Goal: Task Accomplishment & Management: Complete application form

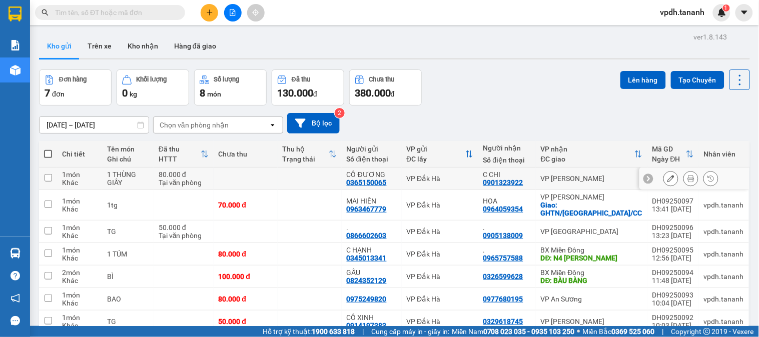
scroll to position [49, 0]
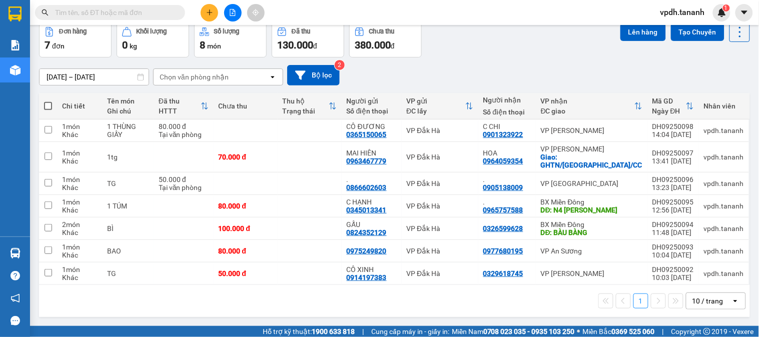
click at [204, 7] on button at bounding box center [210, 13] width 18 height 18
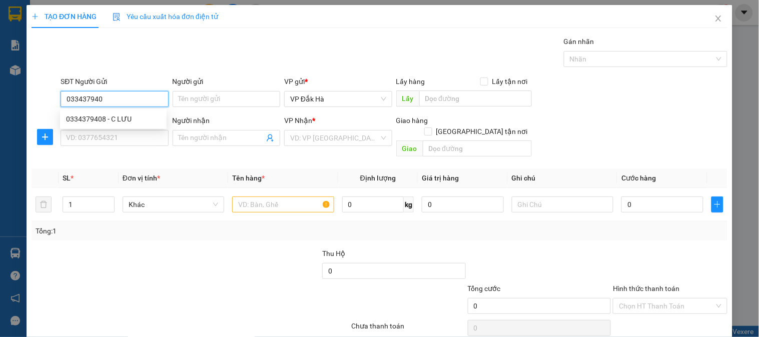
type input "0334379408"
click at [146, 113] on div "0334379408 - C LƯU" at bounding box center [113, 119] width 107 height 16
type input "C LƯU"
type input "0868294733"
type input "N3 CON CÒ"
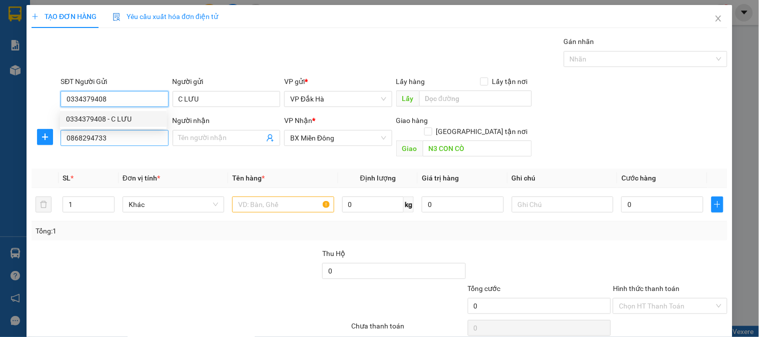
type input "100.000"
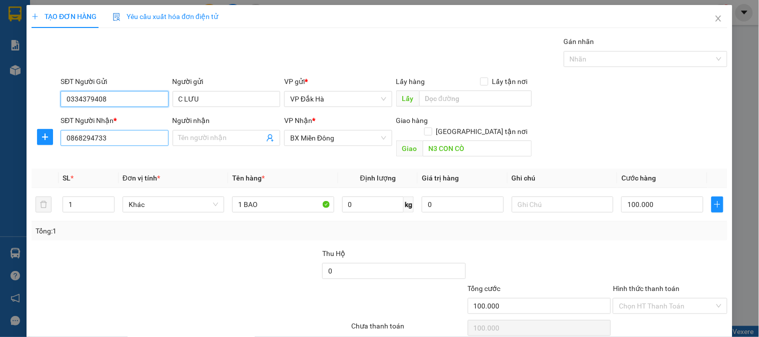
type input "0334379408"
drag, startPoint x: 121, startPoint y: 139, endPoint x: 48, endPoint y: 142, distance: 73.1
click at [48, 142] on div "SĐT Người Nhận * 0868294733 0868294733 Người nhận Tên người nhận VP Nhận * BX M…" at bounding box center [380, 138] width 698 height 46
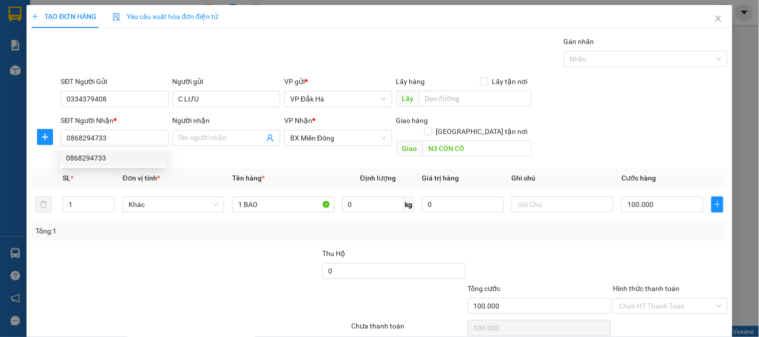
click at [413, 226] on div "Tổng: 1" at bounding box center [380, 231] width 688 height 11
click at [467, 141] on input "N3 CON CÒ" at bounding box center [477, 149] width 109 height 16
click at [468, 141] on input "N3 CON CÒ" at bounding box center [477, 149] width 109 height 16
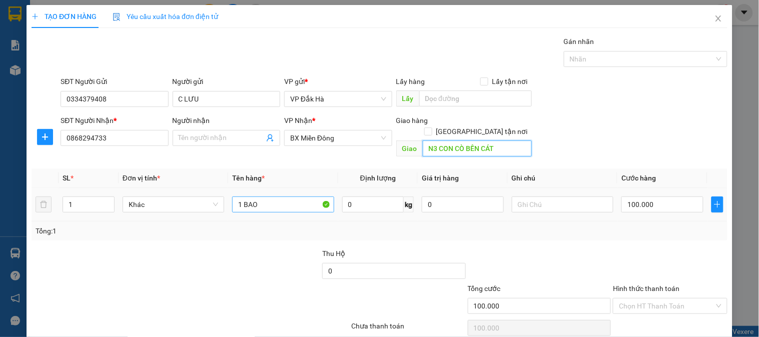
type input "N3 CON CÒ BẾN CÁT"
click at [282, 197] on input "1 BAO" at bounding box center [283, 205] width 102 height 16
type input "1"
type input "6 BÌ"
click at [672, 197] on input "100.000" at bounding box center [663, 205] width 82 height 16
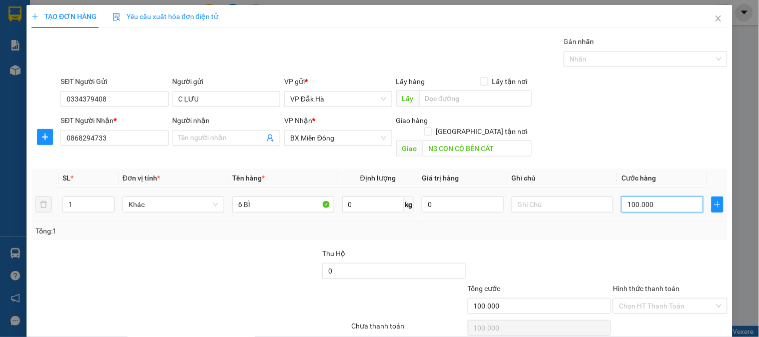
type input "0"
type input "3"
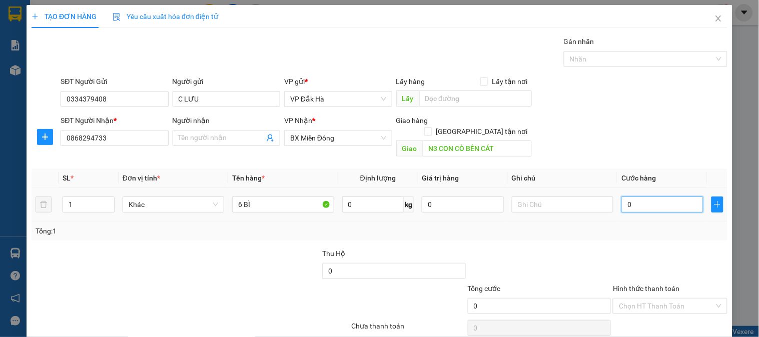
type input "03"
type input "30"
type input "030"
type input "3"
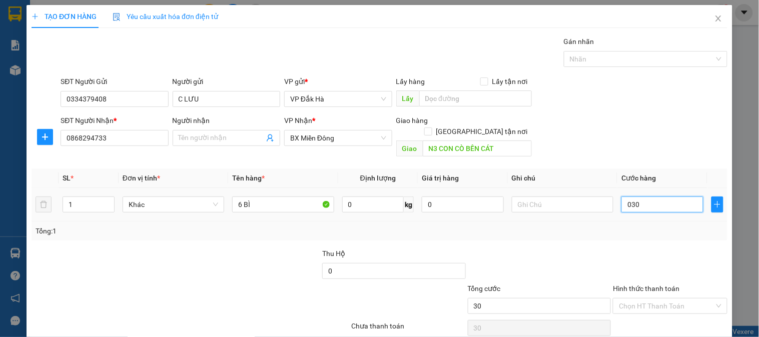
type input "3"
type input "03"
type input "0"
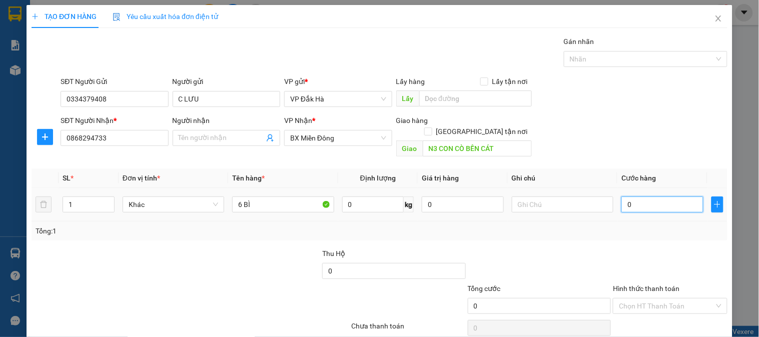
click at [622, 197] on input "0" at bounding box center [663, 205] width 82 height 16
type input "30"
type input "300"
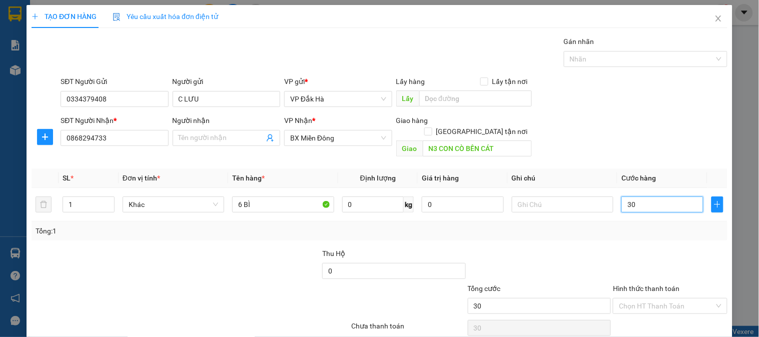
type input "300"
click at [537, 269] on div at bounding box center [540, 265] width 146 height 35
type input "300.000"
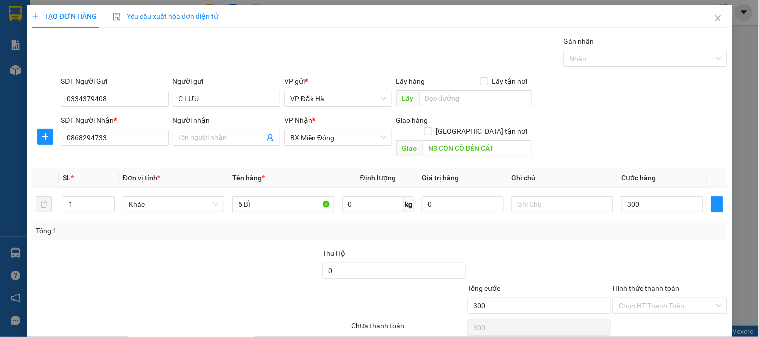
type input "300.000"
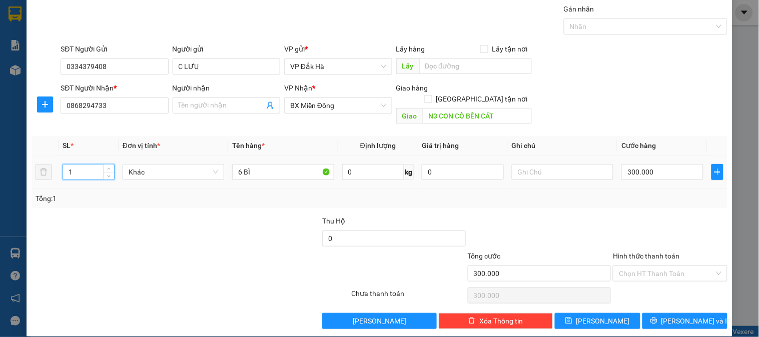
click at [99, 165] on input "1" at bounding box center [88, 172] width 51 height 15
type input "6"
click at [684, 316] on span "[PERSON_NAME] và In" at bounding box center [697, 321] width 70 height 11
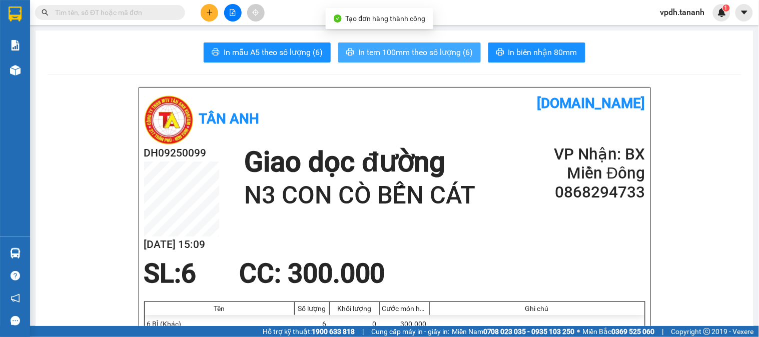
click at [421, 58] on span "In tem 100mm theo số lượng (6)" at bounding box center [415, 52] width 115 height 13
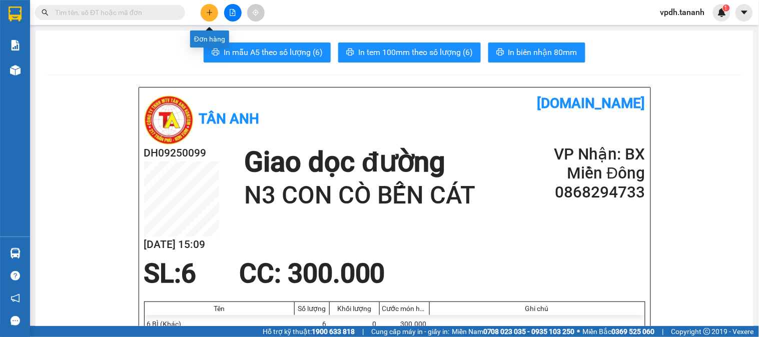
click at [210, 13] on icon "plus" at bounding box center [210, 12] width 6 height 1
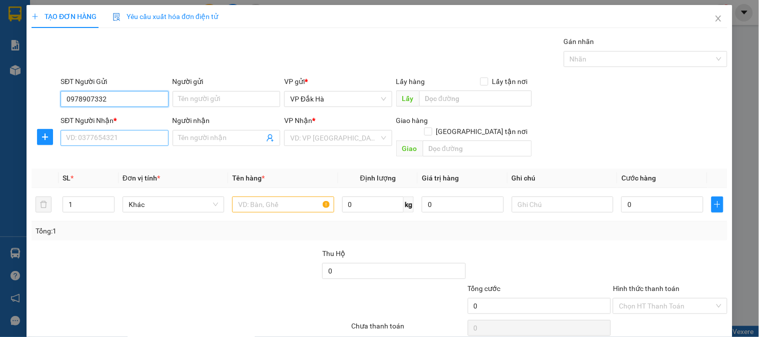
type input "0978907332"
click at [116, 137] on input "SĐT Người Nhận *" at bounding box center [115, 138] width 108 height 16
type input "0975869100"
click at [274, 197] on input "text" at bounding box center [283, 205] width 102 height 16
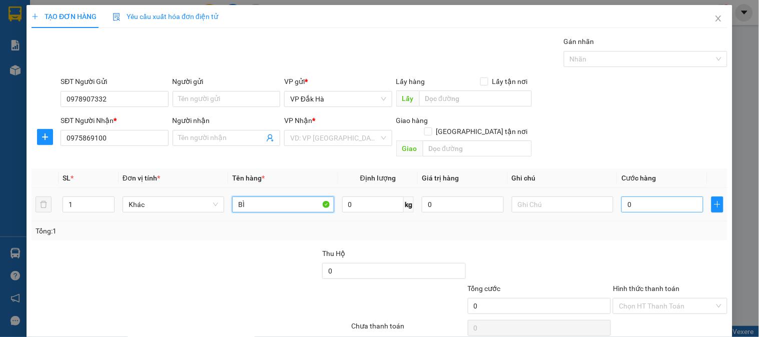
type input "BÌ"
click at [634, 197] on input "0" at bounding box center [663, 205] width 82 height 16
type input "4"
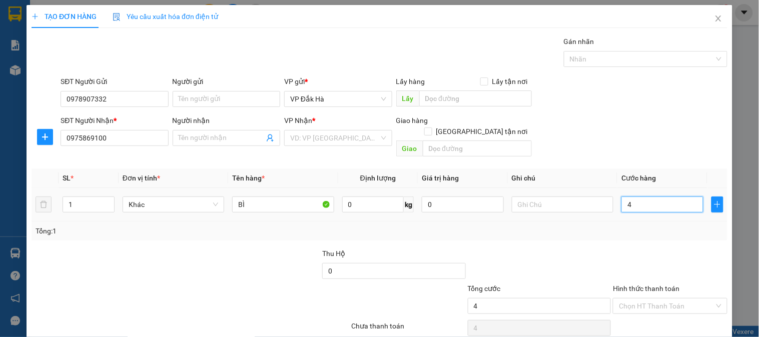
type input "40"
type input "40.000"
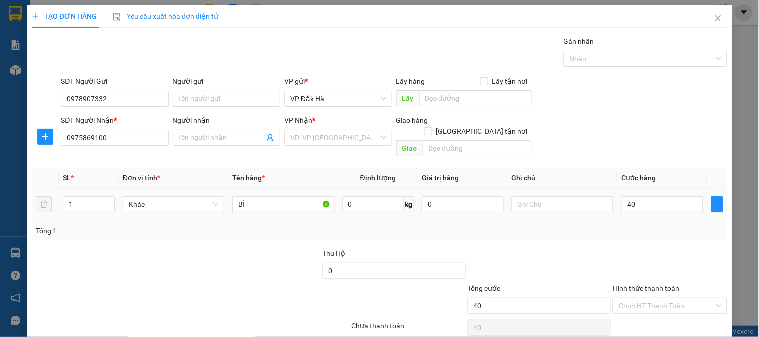
type input "40.000"
click at [614, 233] on div "Transit Pickup Surcharge Ids Transit Deliver Surcharge Ids Transit Deliver Surc…" at bounding box center [380, 199] width 696 height 326
click at [334, 134] on input "search" at bounding box center [334, 138] width 89 height 15
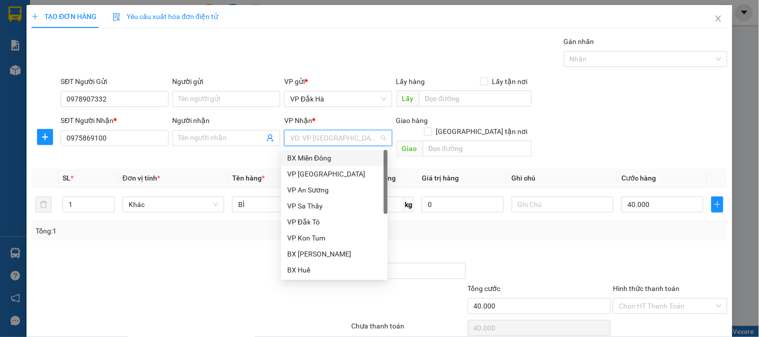
click at [339, 160] on div "BX Miền Đông" at bounding box center [334, 158] width 95 height 11
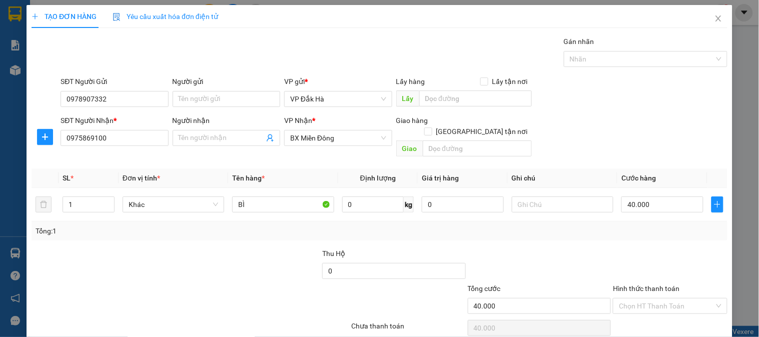
click at [638, 102] on div "SĐT Người Gửi 0978907332 Người gửi Tên người gửi VP gửi * VP Đắk Hà Lấy hàng Lấ…" at bounding box center [394, 93] width 671 height 35
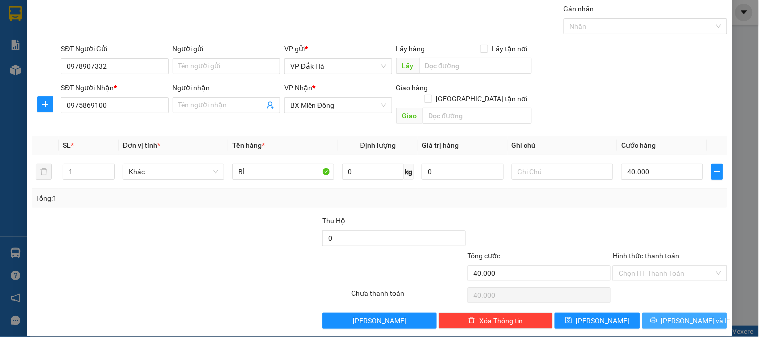
click at [677, 316] on span "[PERSON_NAME] và In" at bounding box center [697, 321] width 70 height 11
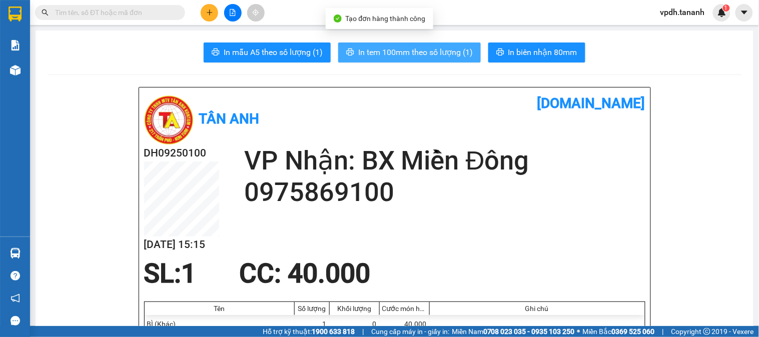
click at [384, 56] on span "In tem 100mm theo số lượng (1)" at bounding box center [415, 52] width 115 height 13
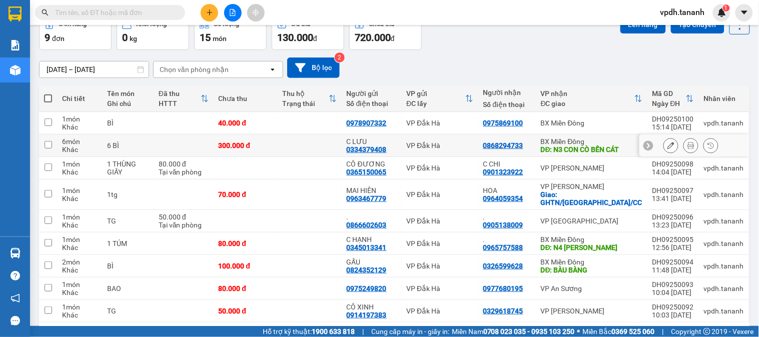
scroll to position [102, 0]
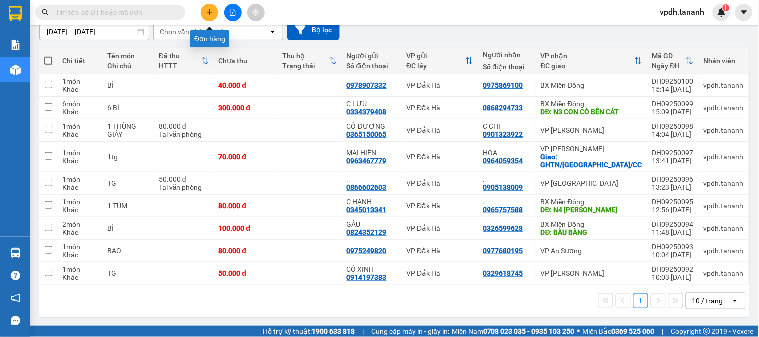
click at [212, 14] on icon "plus" at bounding box center [209, 12] width 7 height 7
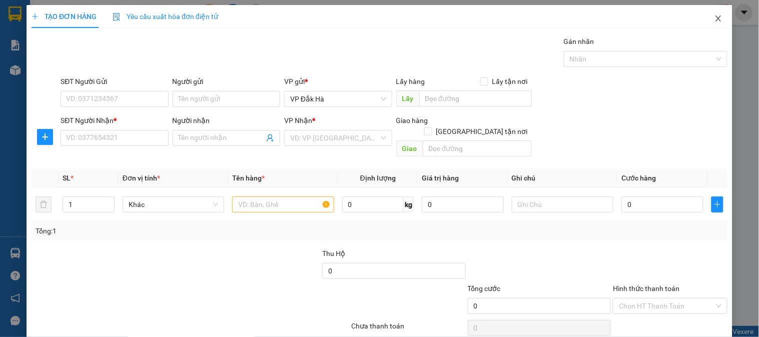
click at [716, 21] on icon "close" at bounding box center [719, 19] width 6 height 6
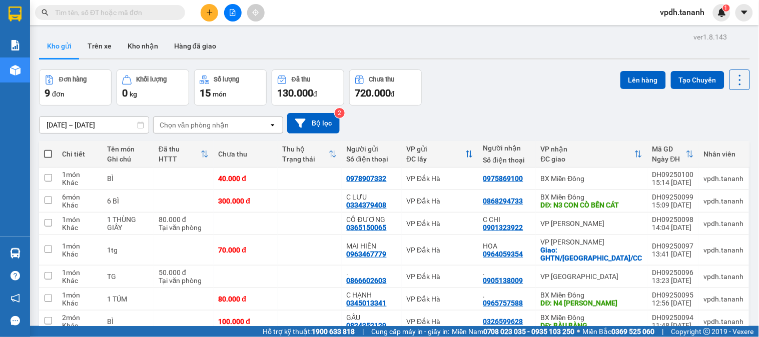
click at [216, 12] on button at bounding box center [210, 13] width 18 height 18
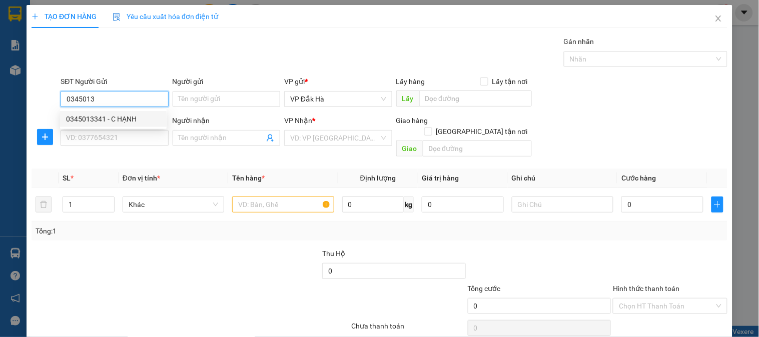
click at [104, 119] on div "0345013341 - C HẠNH" at bounding box center [113, 119] width 95 height 11
type input "0345013341"
type input "C HẠNH"
type input "0965757588"
type input "."
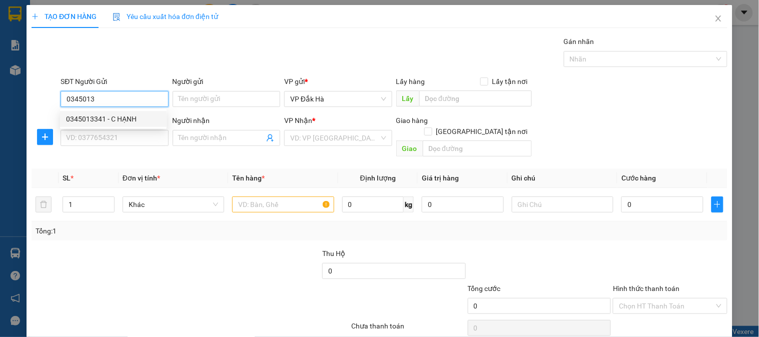
type input "N4 HOÀ LÂN"
type input "80.000"
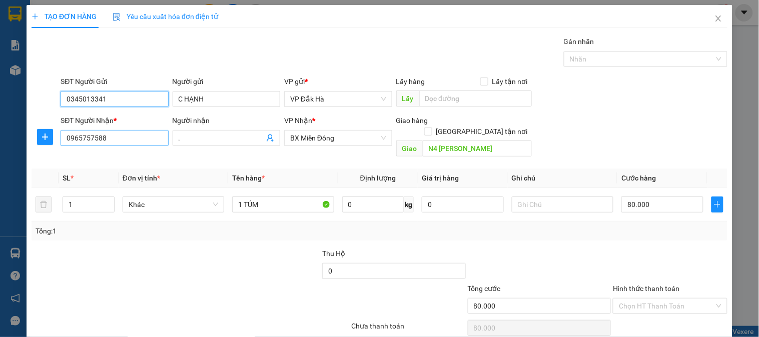
type input "0345013341"
drag, startPoint x: 119, startPoint y: 135, endPoint x: 40, endPoint y: 135, distance: 79.1
click at [40, 135] on div "SĐT Người Nhận * 0965757588 0965757588 Người nhận . VP Nhận * BX Miền Đông Giao…" at bounding box center [380, 138] width 698 height 46
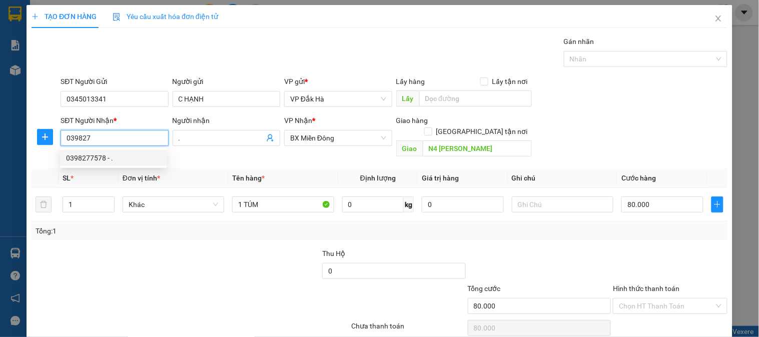
click at [89, 155] on div "0398277578 - ." at bounding box center [113, 158] width 95 height 11
type input "0398277578"
type input "N4 HOÀ LÂN"
type input "170.000"
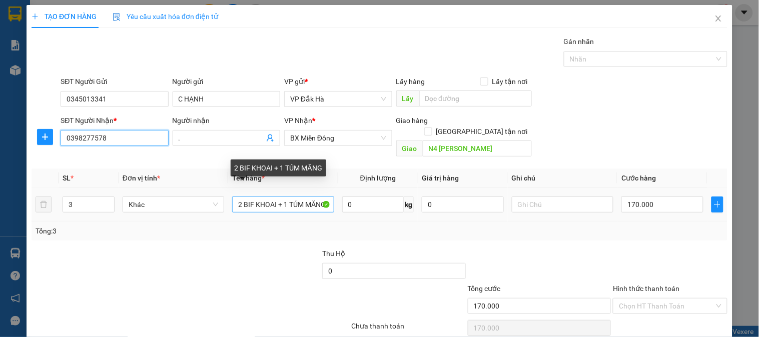
type input "0398277578"
drag, startPoint x: 234, startPoint y: 196, endPoint x: 343, endPoint y: 196, distance: 109.6
click at [343, 196] on tr "3 Khác 2 BIF KHOAI + 1 TÚM MĂNG 0 kg 0 170.000" at bounding box center [380, 205] width 696 height 34
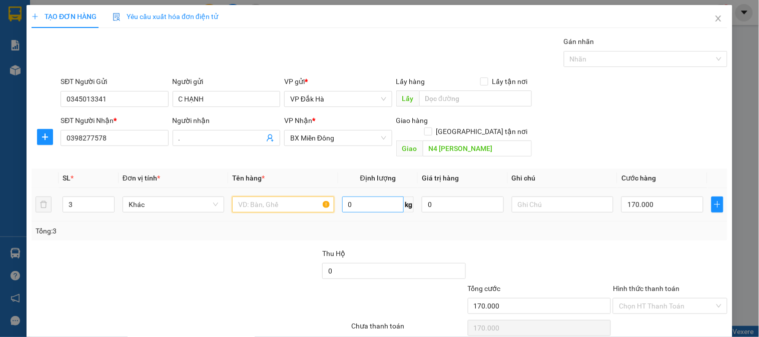
scroll to position [0, 0]
type input "1BI+1TUM"
type input "2"
click at [107, 206] on icon "down" at bounding box center [109, 208] width 4 height 4
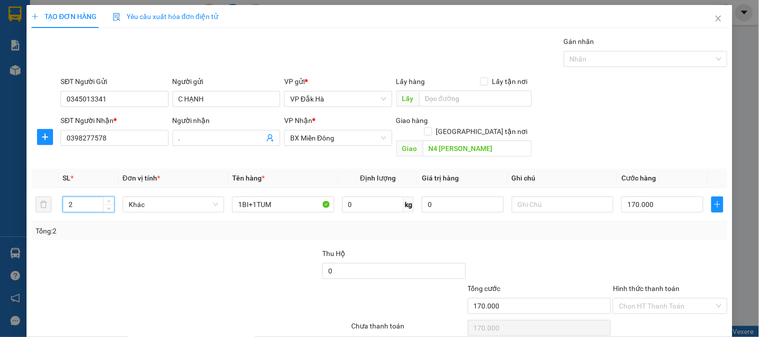
click at [614, 229] on div "Tổng: 2" at bounding box center [380, 231] width 696 height 19
click at [658, 197] on input "170.000" at bounding box center [663, 205] width 82 height 16
type input "0"
type input "1"
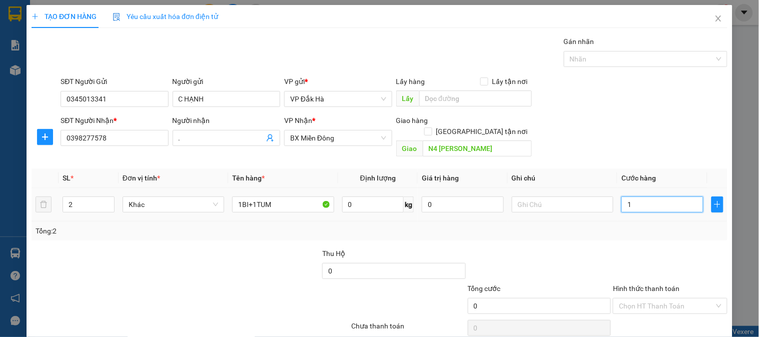
type input "1"
type input "14"
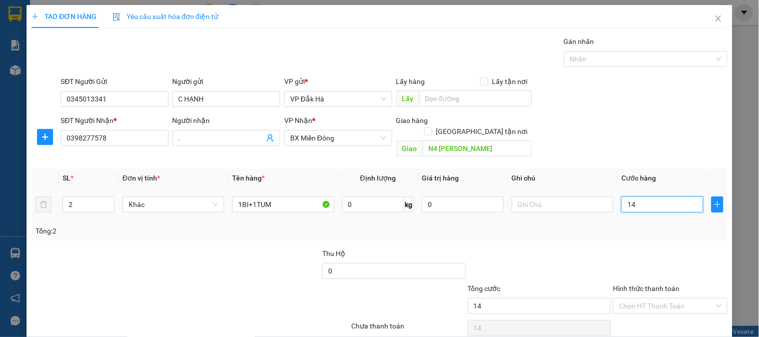
type input "140"
type input "14"
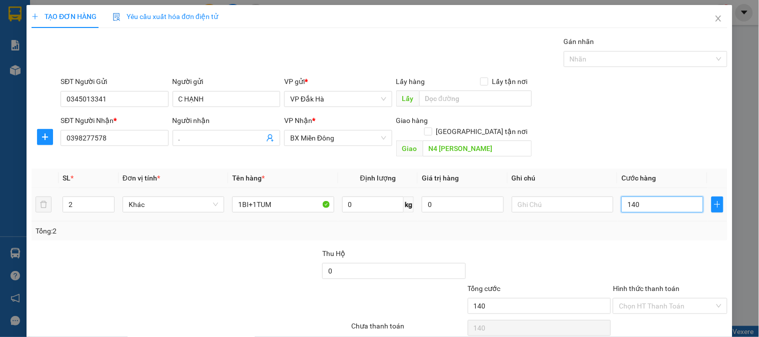
type input "14"
type input "1"
type input "0"
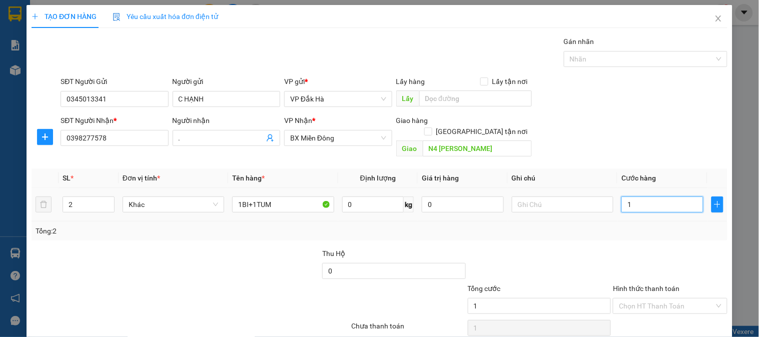
type input "0"
type input "1"
type input "013"
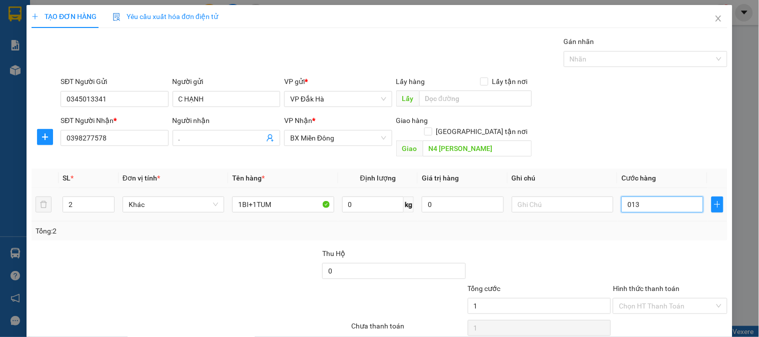
type input "13"
type input "130"
type input "0.130"
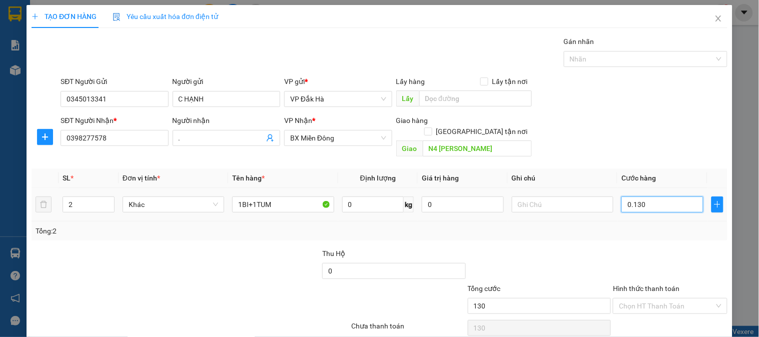
type input "13"
type input "013"
type input "1"
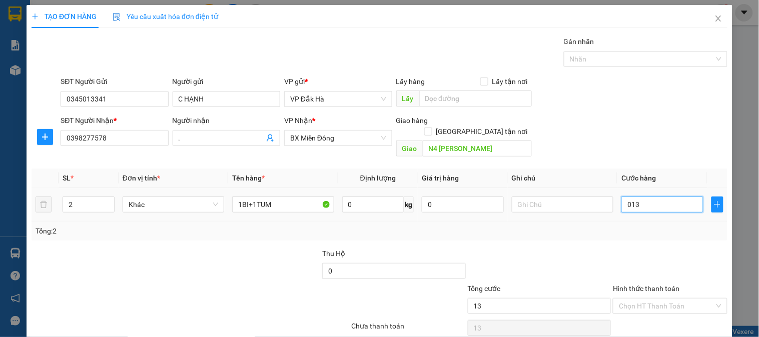
type input "01"
type input "0"
click at [622, 197] on input "0" at bounding box center [663, 205] width 82 height 16
type input "10"
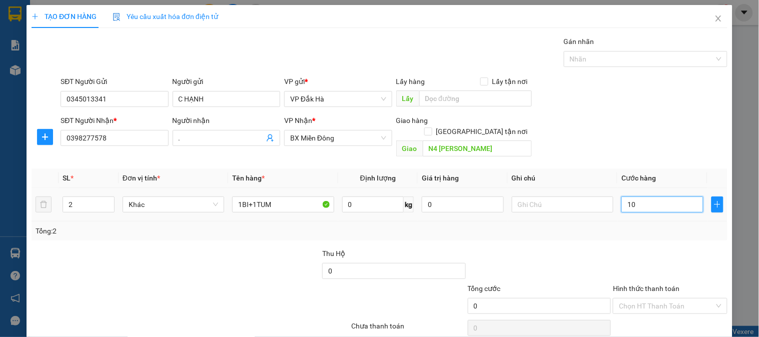
type input "10"
type input "130"
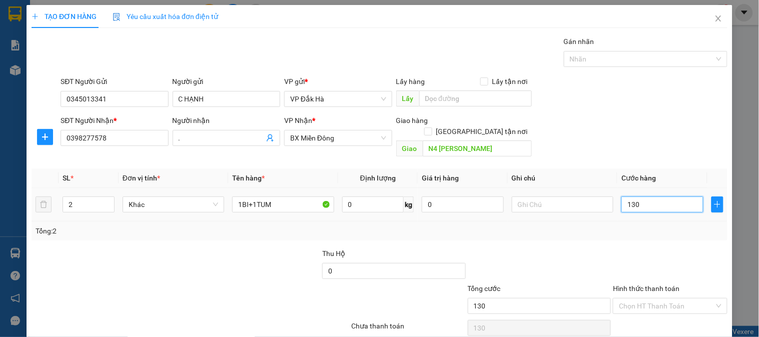
type input "1.300"
type input "130"
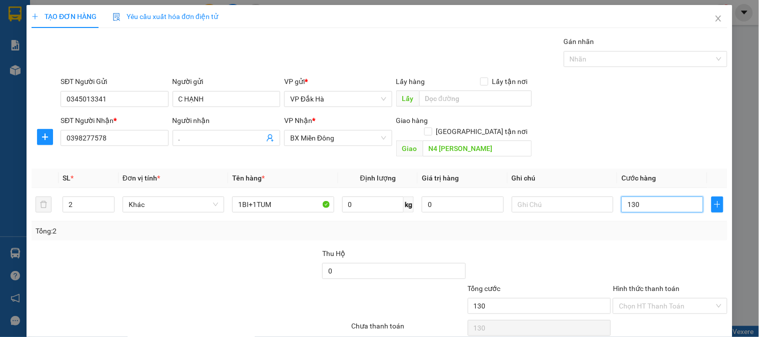
scroll to position [33, 0]
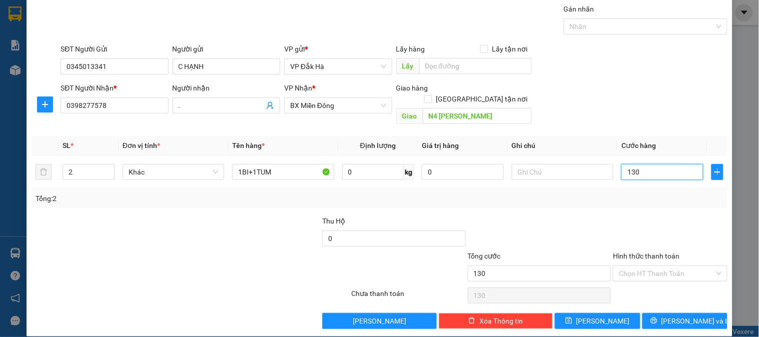
type input "130"
type input "130.000"
click at [663, 291] on div "Chọn HT Thanh Toán" at bounding box center [670, 296] width 116 height 20
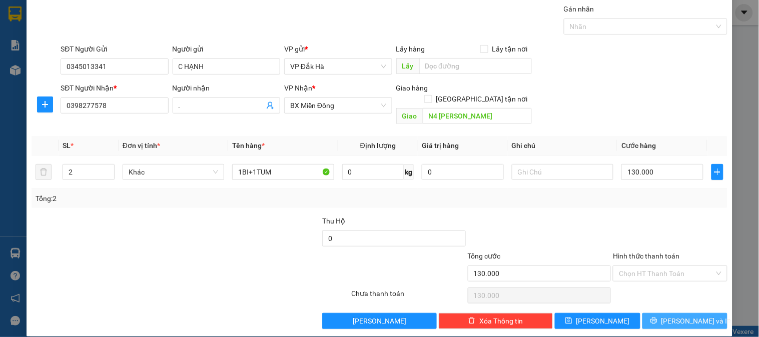
click at [689, 316] on span "[PERSON_NAME] và In" at bounding box center [697, 321] width 70 height 11
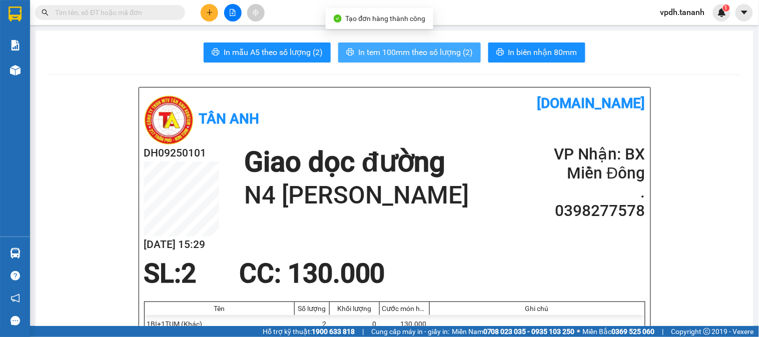
click at [444, 52] on span "In tem 100mm theo số lượng (2)" at bounding box center [415, 52] width 115 height 13
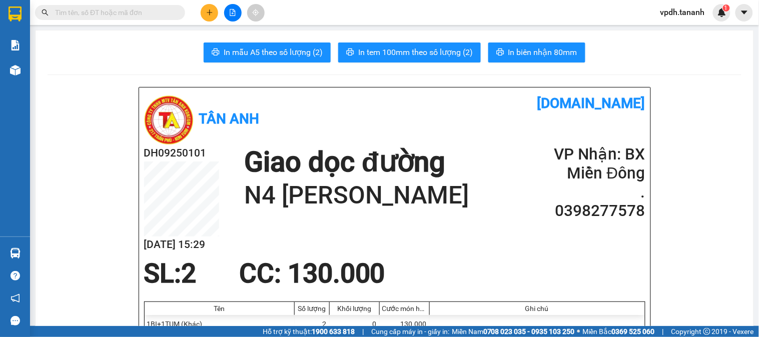
click at [223, 11] on div at bounding box center [232, 13] width 75 height 18
click at [212, 9] on icon "plus" at bounding box center [209, 12] width 7 height 7
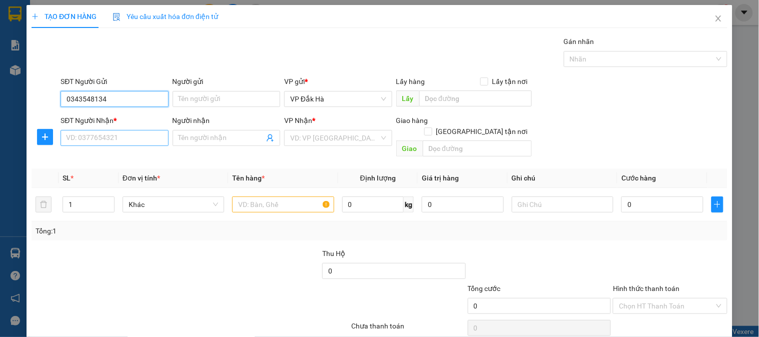
type input "0343548134"
click at [98, 138] on input "SĐT Người Nhận *" at bounding box center [115, 138] width 108 height 16
type input "0704451447"
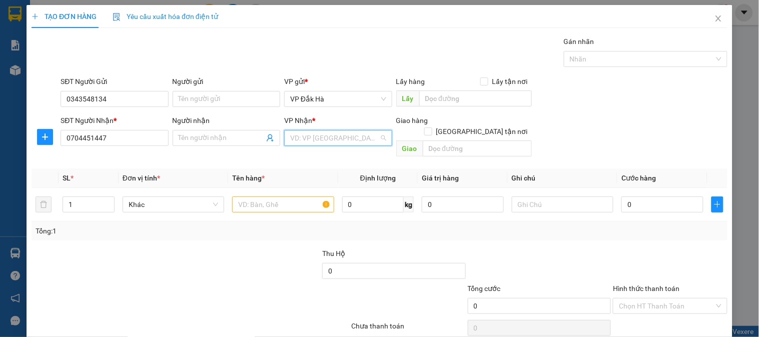
click at [327, 139] on input "search" at bounding box center [334, 138] width 89 height 15
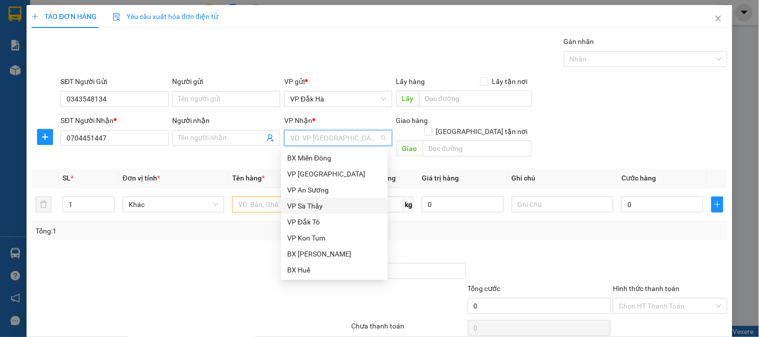
scroll to position [56, 0]
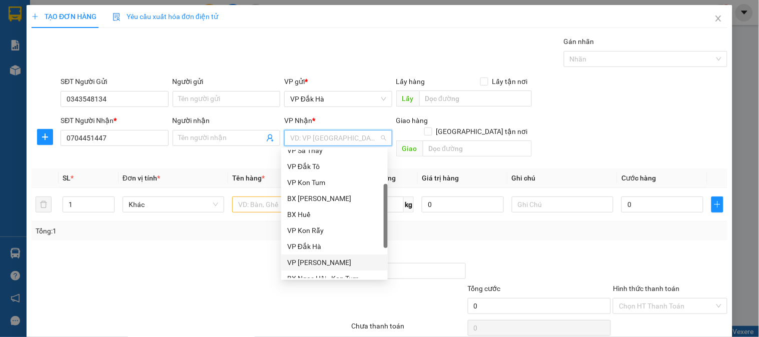
click at [323, 264] on div "[PERSON_NAME]" at bounding box center [334, 262] width 95 height 11
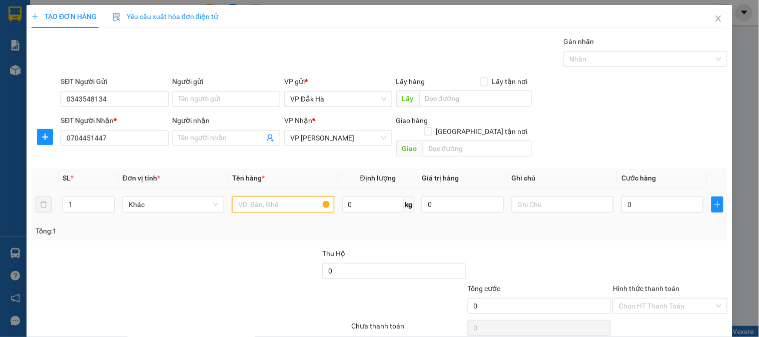
click at [304, 197] on input "text" at bounding box center [283, 205] width 102 height 16
type input "1"
type input "BAO"
click at [657, 197] on input "0" at bounding box center [663, 205] width 82 height 16
type input "8"
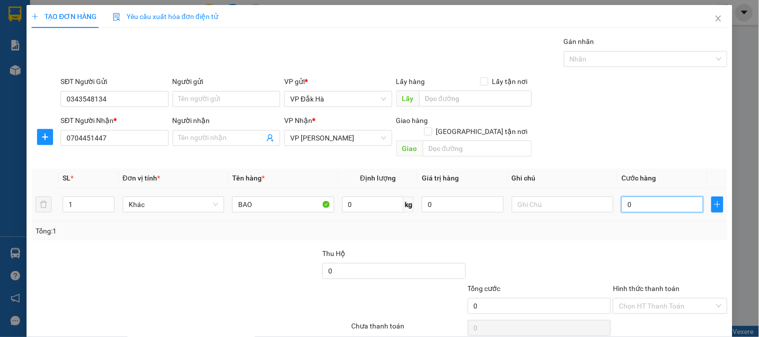
type input "8"
type input "80"
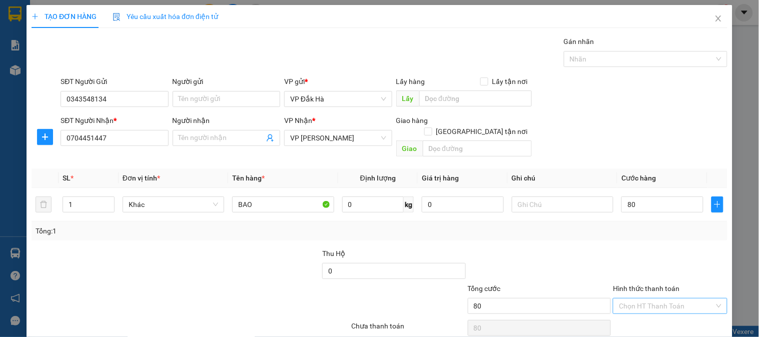
click at [641, 299] on input "Hình thức thanh toán" at bounding box center [666, 306] width 95 height 15
type input "80.000"
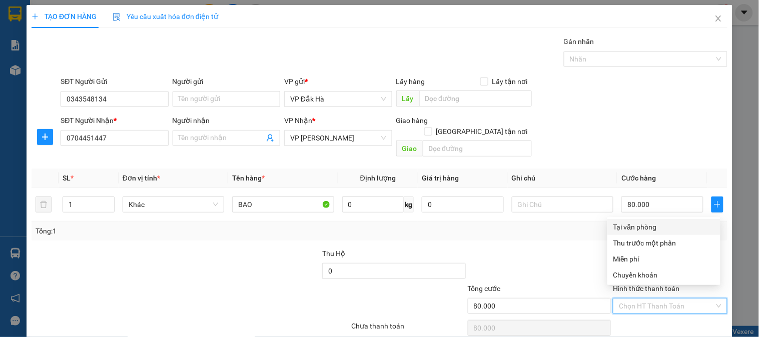
click at [638, 231] on div "Tại văn phòng" at bounding box center [664, 227] width 101 height 11
type input "0"
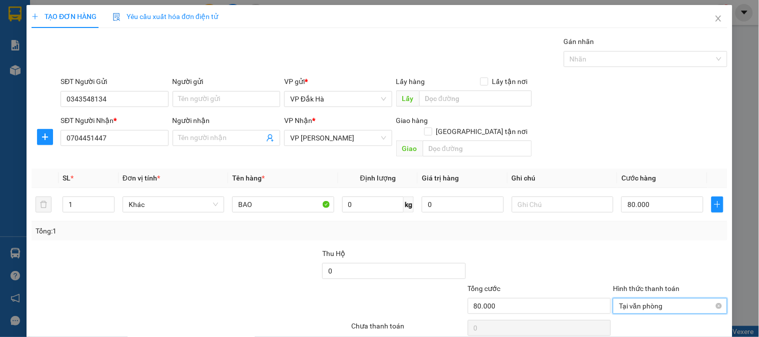
scroll to position [33, 0]
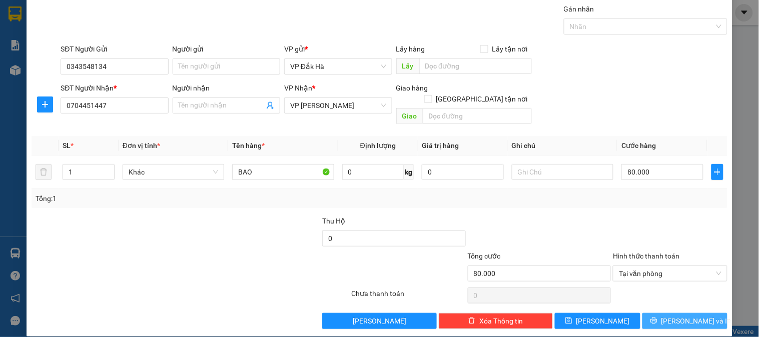
click at [677, 316] on span "Lưu và In" at bounding box center [697, 321] width 70 height 11
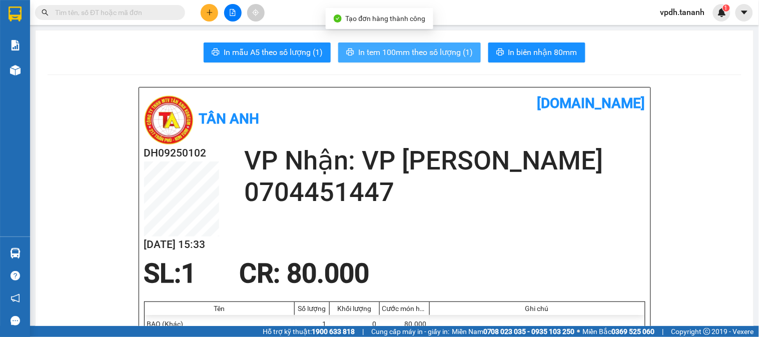
click at [434, 50] on span "In tem 100mm theo số lượng (1)" at bounding box center [415, 52] width 115 height 13
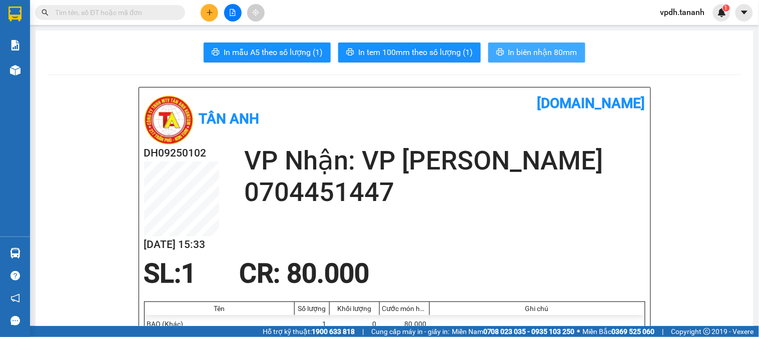
click at [524, 54] on span "In biên nhận 80mm" at bounding box center [543, 52] width 69 height 13
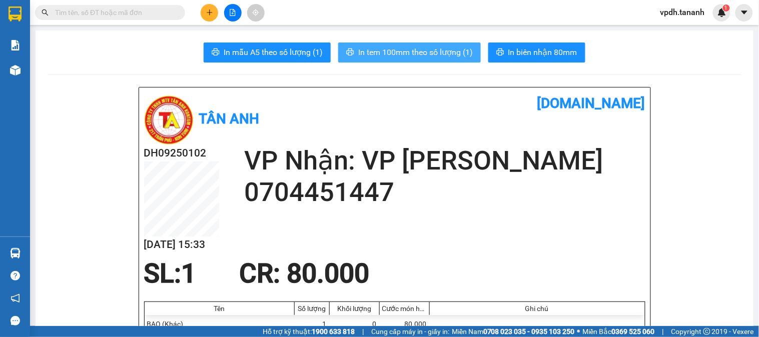
click at [459, 48] on span "In tem 100mm theo số lượng (1)" at bounding box center [415, 52] width 115 height 13
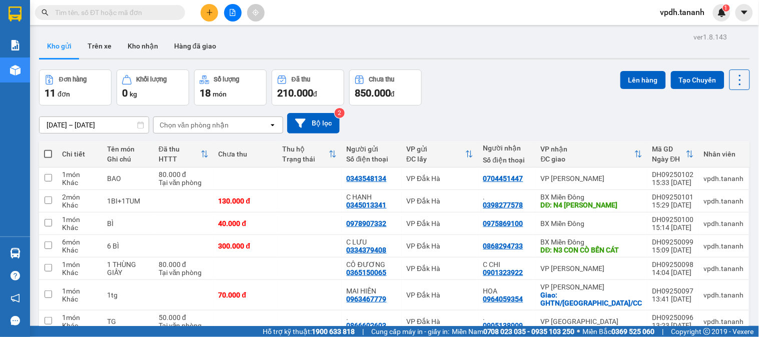
scroll to position [124, 0]
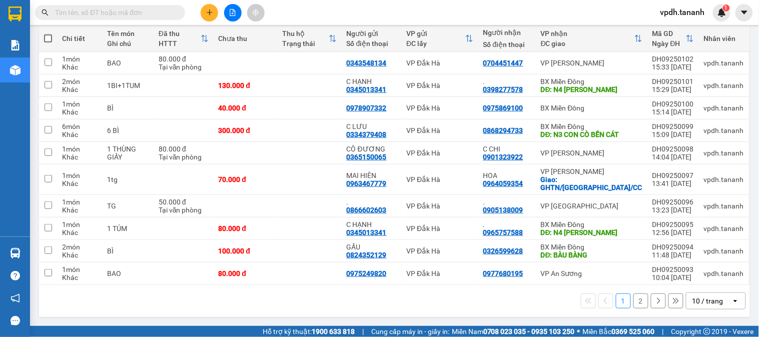
click at [638, 301] on button "2" at bounding box center [641, 301] width 15 height 15
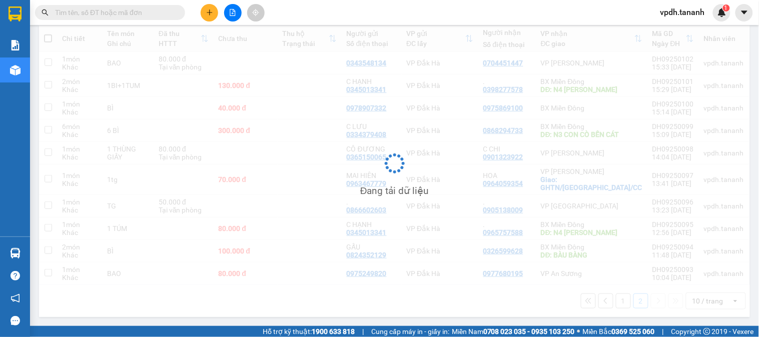
scroll to position [46, 0]
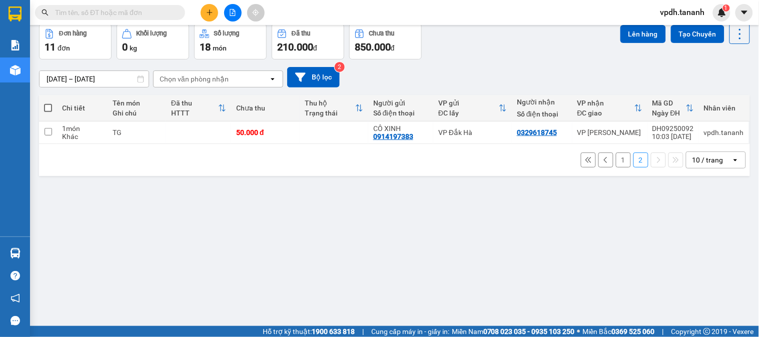
click at [616, 162] on button "1" at bounding box center [623, 160] width 15 height 15
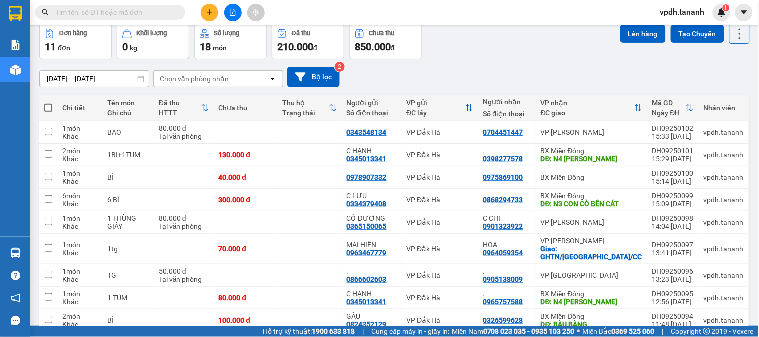
click at [52, 111] on span at bounding box center [48, 108] width 8 height 8
click at [48, 103] on input "checkbox" at bounding box center [48, 103] width 0 height 0
checkbox input "true"
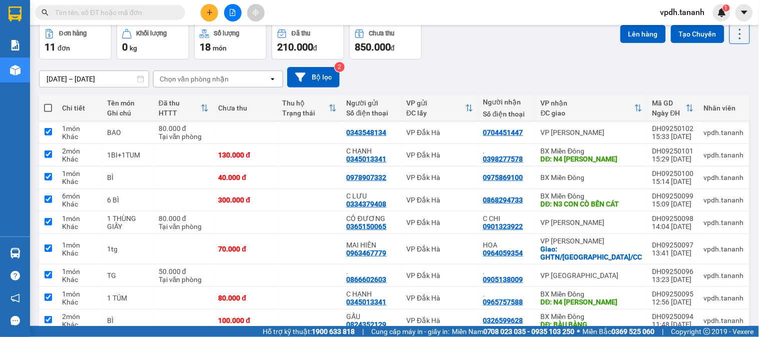
checkbox input "true"
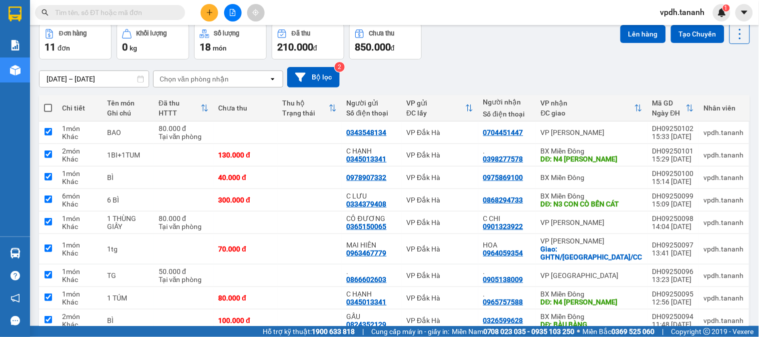
checkbox input "true"
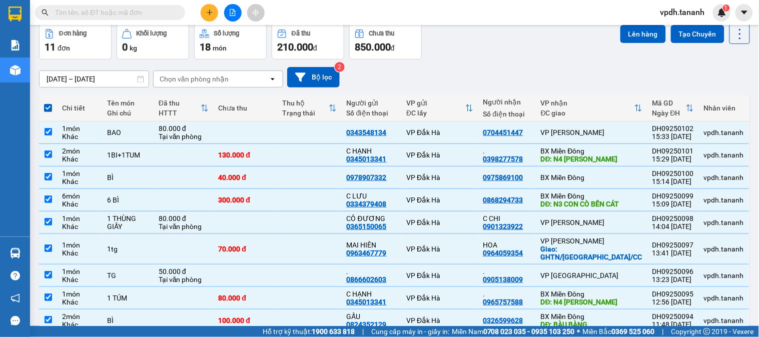
click at [51, 109] on span at bounding box center [48, 108] width 8 height 8
click at [48, 103] on input "checkbox" at bounding box center [48, 103] width 0 height 0
checkbox input "false"
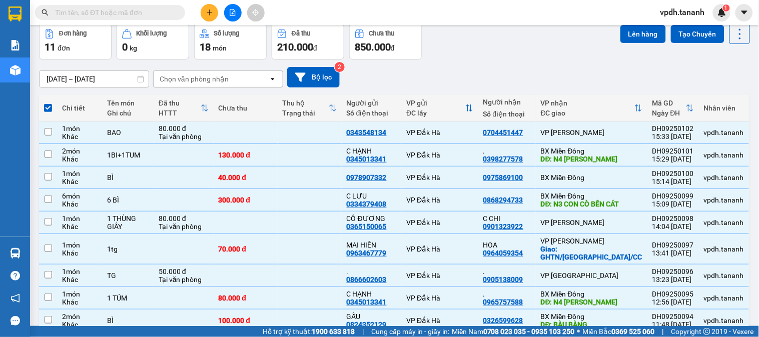
checkbox input "false"
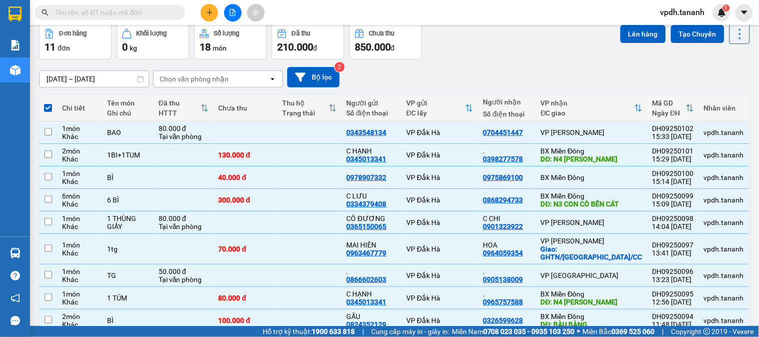
checkbox input "false"
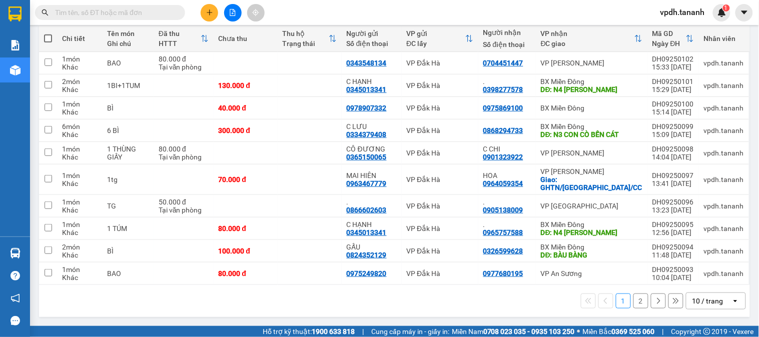
scroll to position [0, 0]
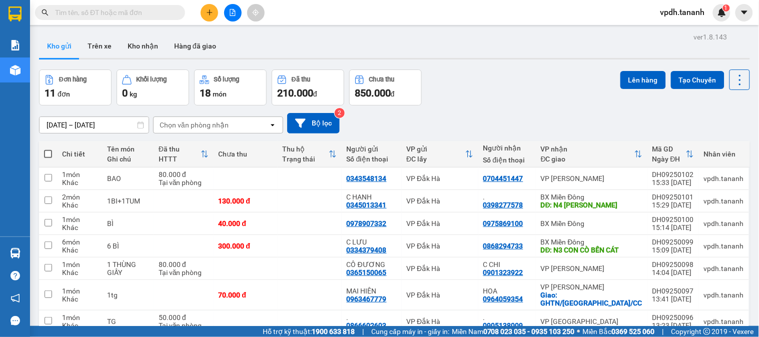
click at [203, 12] on button at bounding box center [210, 13] width 18 height 18
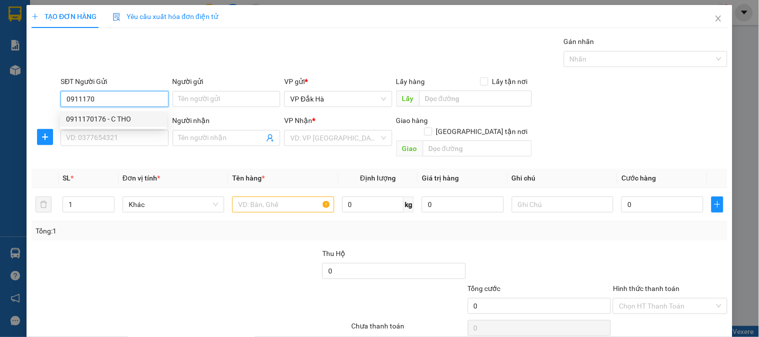
type input "0911170"
click at [119, 128] on div "0911170176 0911170176 - C THO" at bounding box center [113, 119] width 107 height 20
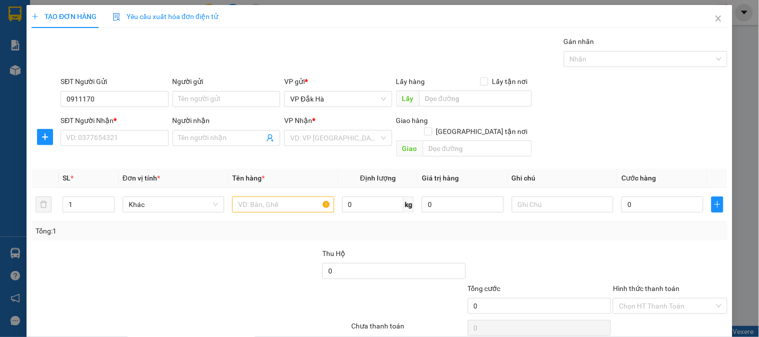
click at [121, 122] on div "SĐT Người Nhận *" at bounding box center [115, 120] width 108 height 11
click at [121, 130] on input "SĐT Người Nhận *" at bounding box center [115, 138] width 108 height 16
click at [143, 136] on input "SĐT Người Nhận *" at bounding box center [115, 138] width 108 height 16
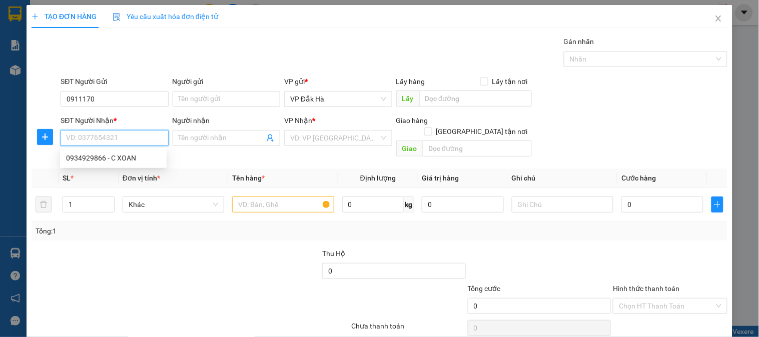
scroll to position [33, 0]
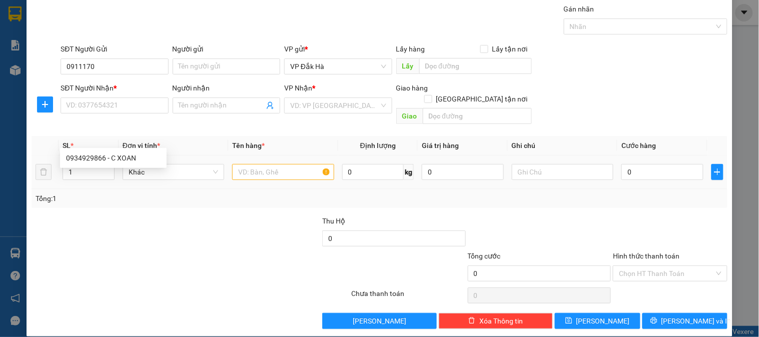
click at [112, 156] on td "1" at bounding box center [89, 173] width 60 height 34
click at [116, 157] on td "1" at bounding box center [89, 173] width 60 height 34
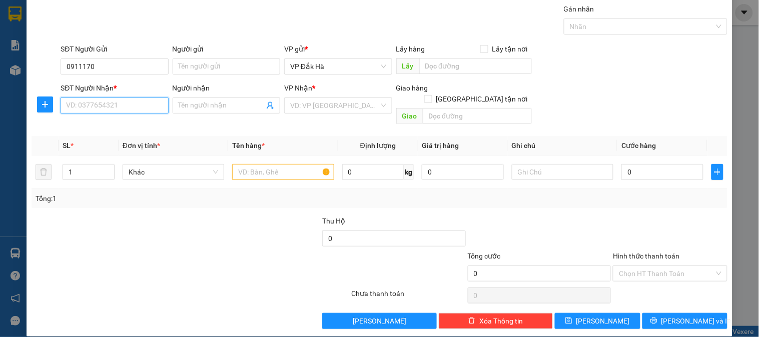
click at [108, 102] on input "SĐT Người Nhận *" at bounding box center [115, 106] width 108 height 16
click at [121, 111] on input "SĐT Người Nhận *" at bounding box center [115, 106] width 108 height 16
click at [118, 123] on div "0934929866 - C XOAN" at bounding box center [113, 125] width 95 height 11
type input "0934929866"
type input "C XOAN"
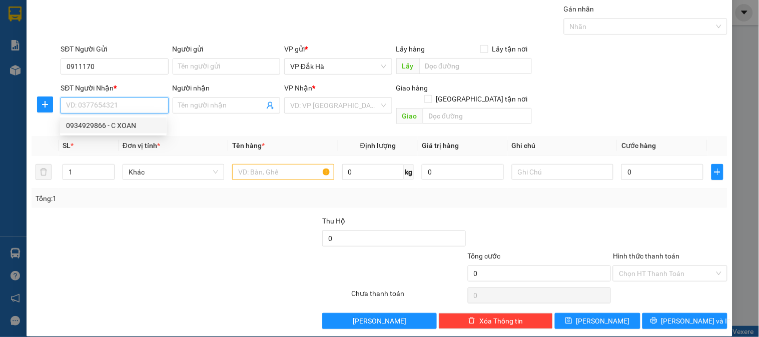
type input "512 GƯƠNG"
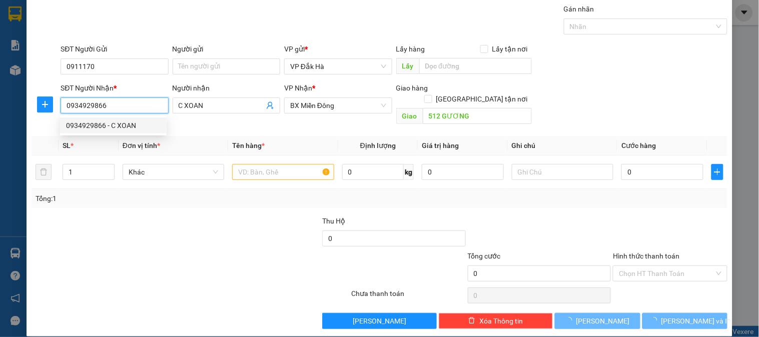
type input "60.000"
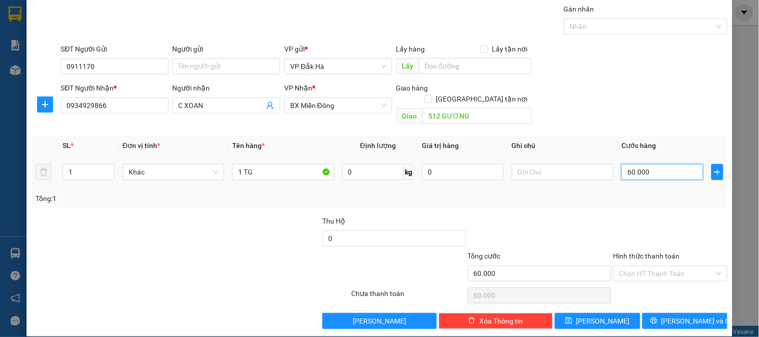
type input "5"
type input "50"
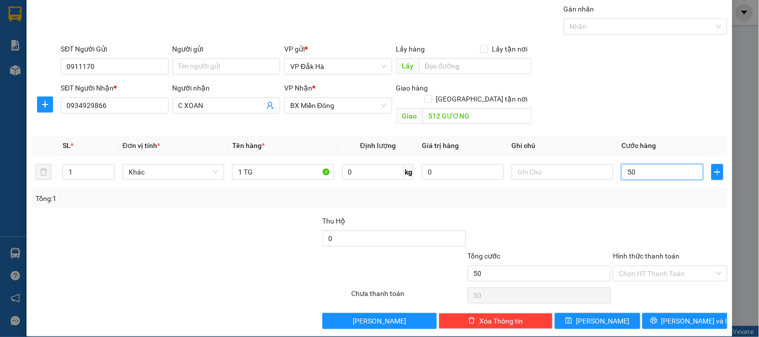
type input "50"
type input "50.000"
click at [621, 193] on div "Tổng: 1" at bounding box center [380, 198] width 696 height 19
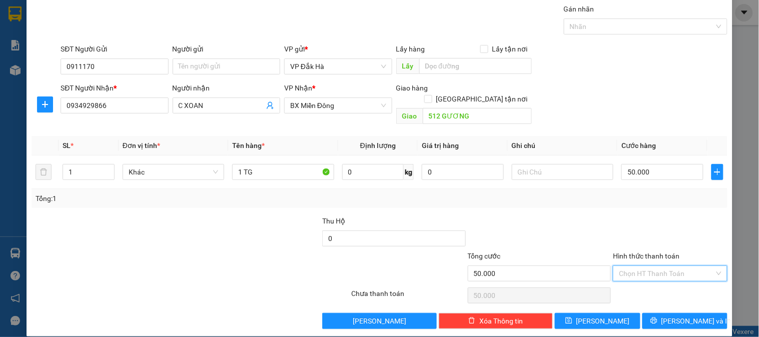
click at [652, 266] on input "Hình thức thanh toán" at bounding box center [666, 273] width 95 height 15
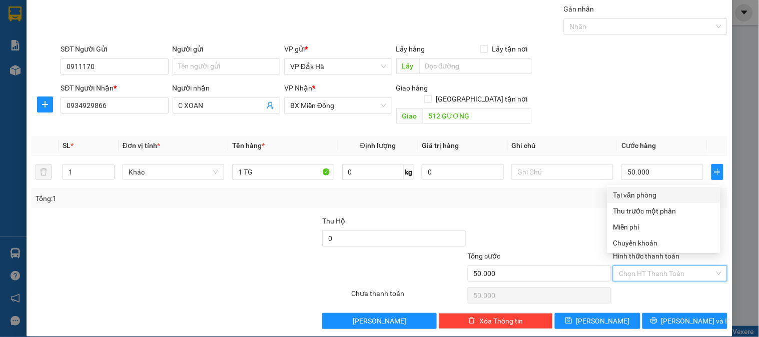
click at [634, 191] on div "Tại văn phòng" at bounding box center [664, 195] width 101 height 11
type input "0"
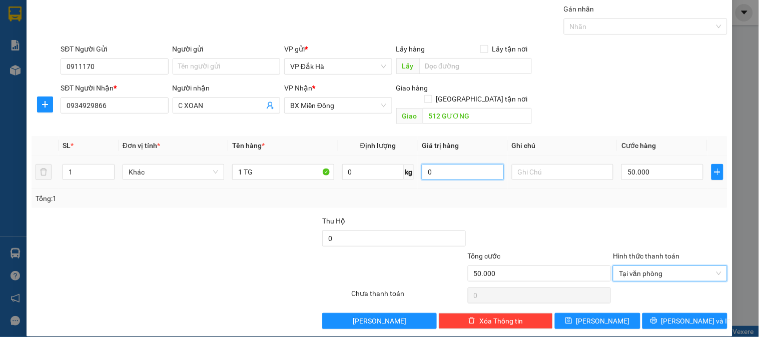
click at [451, 164] on input "0" at bounding box center [463, 172] width 82 height 16
type input "0"
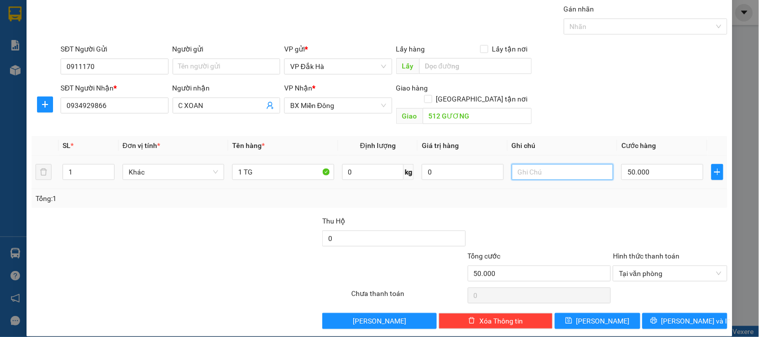
click at [537, 164] on input "text" at bounding box center [563, 172] width 102 height 16
type input "GỌI TRƯỚC 30P"
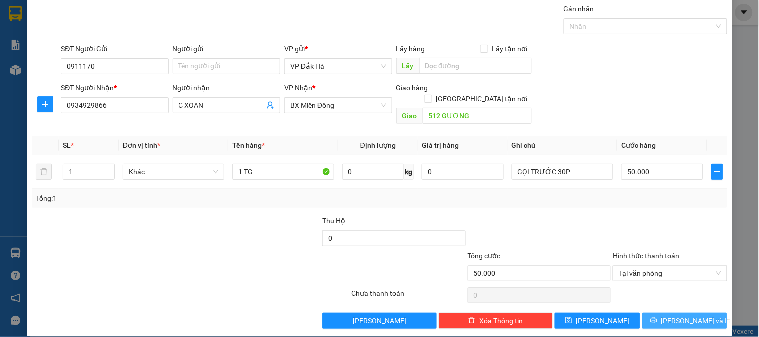
click at [676, 316] on span "[PERSON_NAME] và In" at bounding box center [697, 321] width 70 height 11
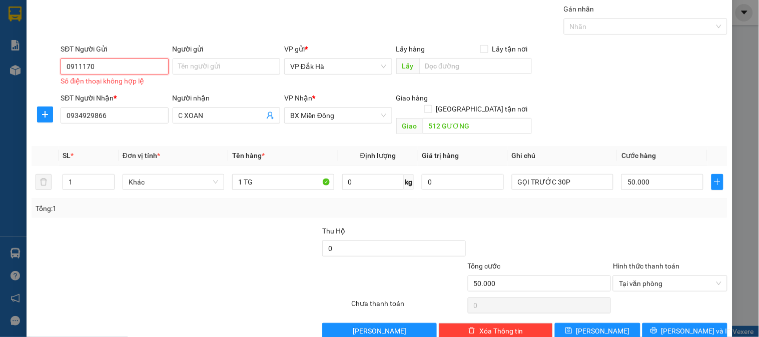
click at [136, 66] on input "0911170" at bounding box center [115, 67] width 108 height 16
click at [125, 86] on div "0911170176 - C THO" at bounding box center [113, 86] width 95 height 11
type input "0911170176"
type input "C THO"
type input "60.000"
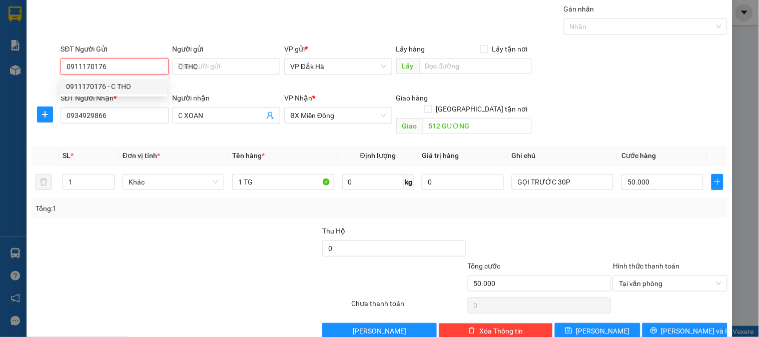
type input "60.000"
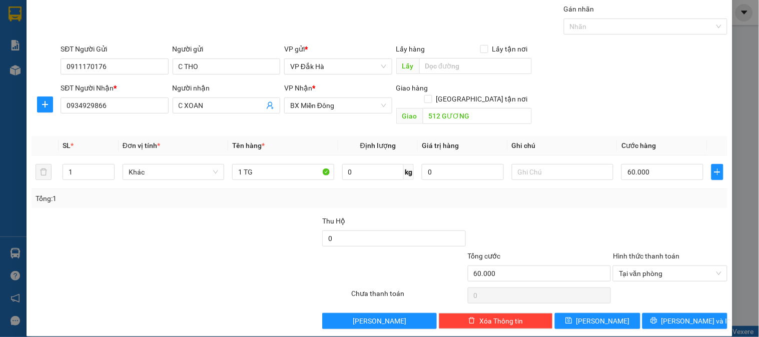
click at [362, 203] on div "Transit Pickup Surcharge Ids Transit Deliver Surcharge Ids Transit Deliver Surc…" at bounding box center [380, 167] width 696 height 326
click at [704, 313] on button "[PERSON_NAME] và In" at bounding box center [685, 321] width 85 height 16
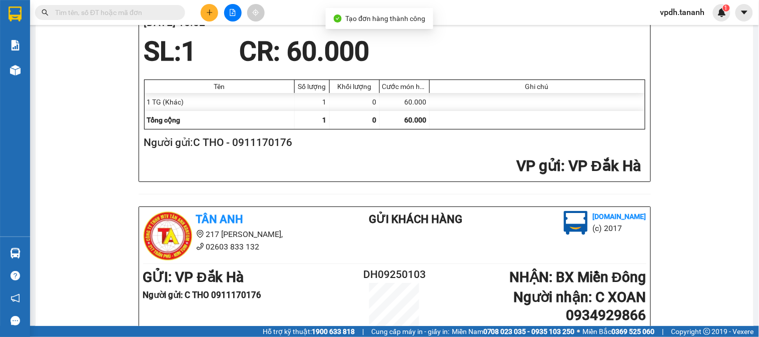
scroll to position [56, 0]
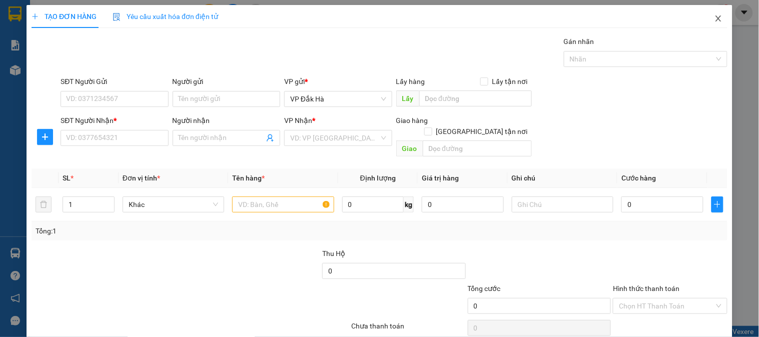
click at [715, 19] on icon "close" at bounding box center [719, 19] width 8 height 8
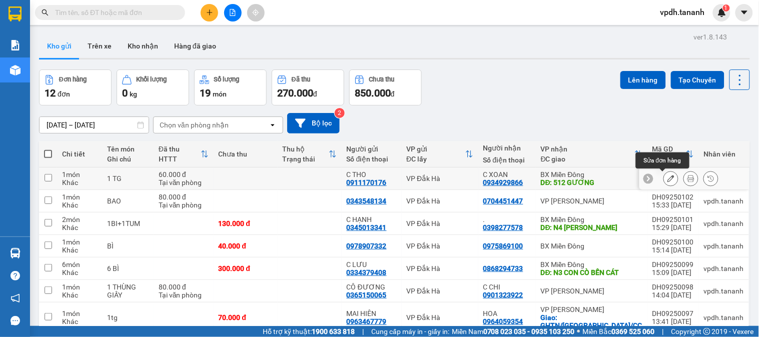
click at [668, 179] on icon at bounding box center [671, 178] width 7 height 7
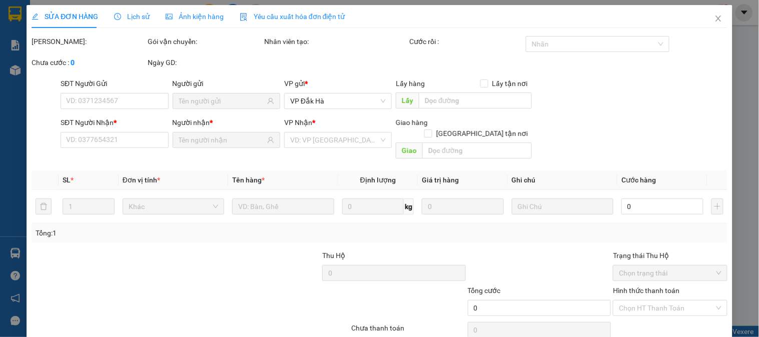
type input "0911170176"
type input "0934929866"
type input "512 GƯƠNG"
type input "60.000"
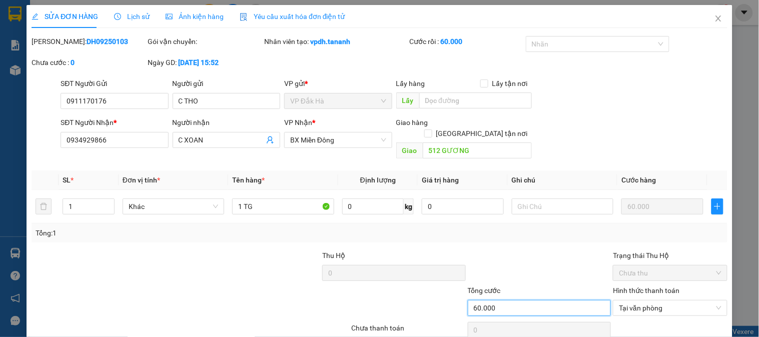
click at [511, 300] on input "60.000" at bounding box center [540, 308] width 144 height 16
click at [510, 300] on input "60.000" at bounding box center [540, 308] width 144 height 16
click at [506, 286] on div "Tổng cước" at bounding box center [540, 292] width 144 height 15
drag, startPoint x: 506, startPoint y: 284, endPoint x: 517, endPoint y: 289, distance: 11.9
click at [514, 287] on div "Tổng cước" at bounding box center [540, 292] width 144 height 15
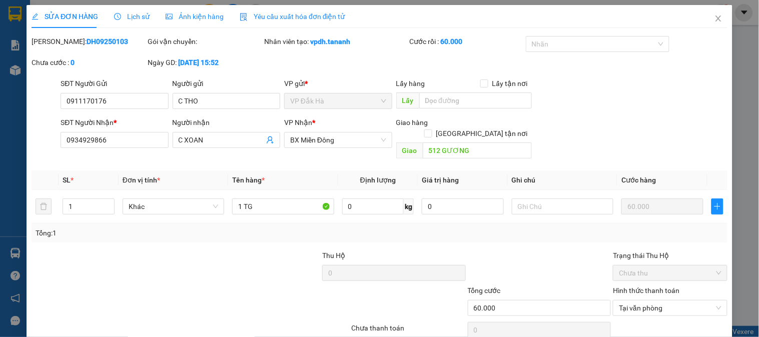
click at [531, 285] on div "Tổng cước" at bounding box center [540, 292] width 144 height 15
click at [658, 301] on span "Tại văn phòng" at bounding box center [670, 308] width 102 height 15
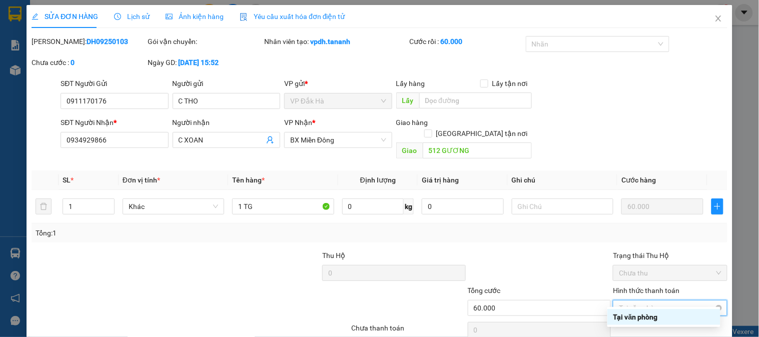
click at [658, 301] on span "Tại văn phòng" at bounding box center [670, 308] width 102 height 15
click at [669, 301] on span "Tại văn phòng" at bounding box center [670, 308] width 102 height 15
drag, startPoint x: 669, startPoint y: 296, endPoint x: 665, endPoint y: 292, distance: 5.7
click at [670, 301] on span "Tại văn phòng" at bounding box center [670, 308] width 102 height 15
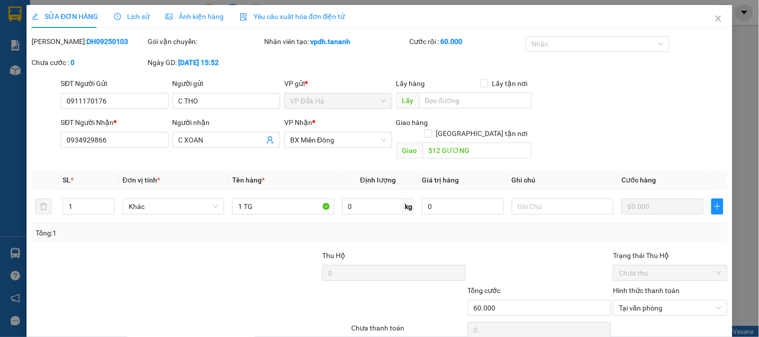
click at [572, 228] on div "Tổng: 1" at bounding box center [380, 233] width 688 height 11
click at [633, 206] on div "60.000" at bounding box center [663, 207] width 82 height 20
click at [465, 228] on div "Tổng: 1" at bounding box center [380, 233] width 688 height 11
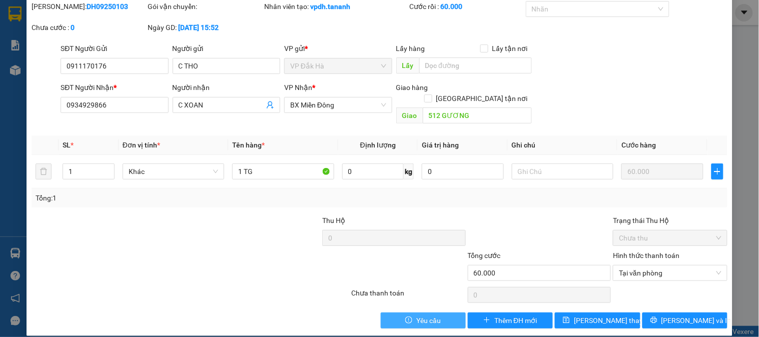
click at [432, 315] on span "Yêu cầu" at bounding box center [428, 320] width 25 height 11
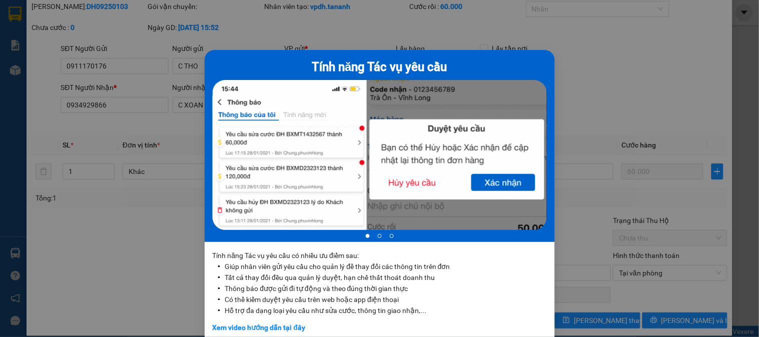
click at [673, 174] on div "Tính năng Tác vụ yêu cầu 1 of 3 Tính năng Tác vụ yêu cầu có nhiều ưu điểm sau: …" at bounding box center [379, 168] width 759 height 337
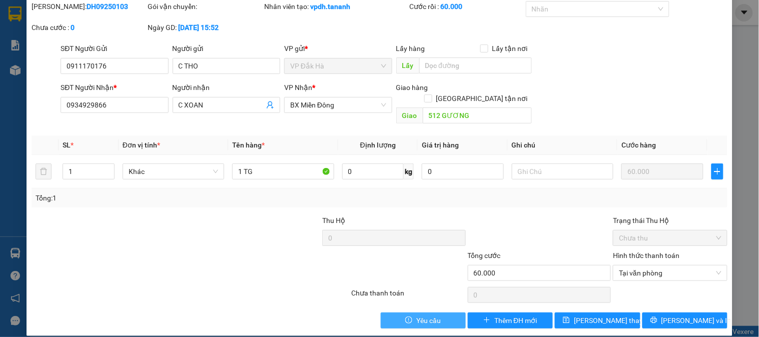
scroll to position [0, 0]
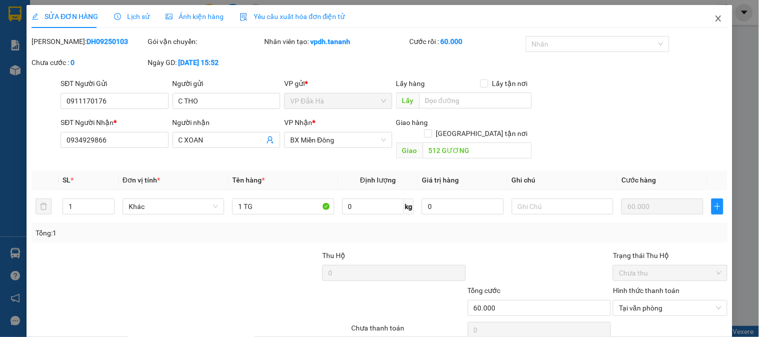
click at [713, 26] on span "Close" at bounding box center [719, 19] width 28 height 28
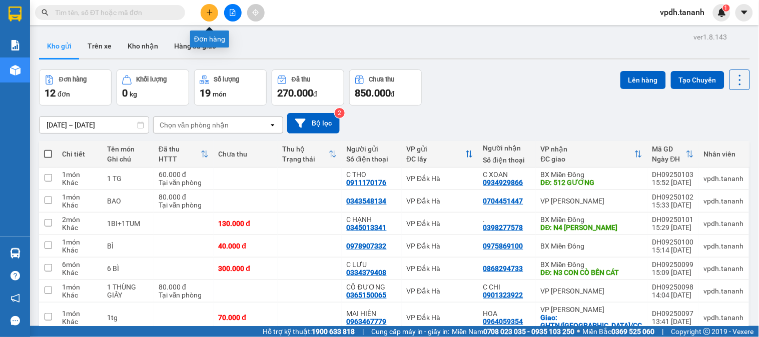
click at [212, 13] on icon "plus" at bounding box center [209, 12] width 7 height 7
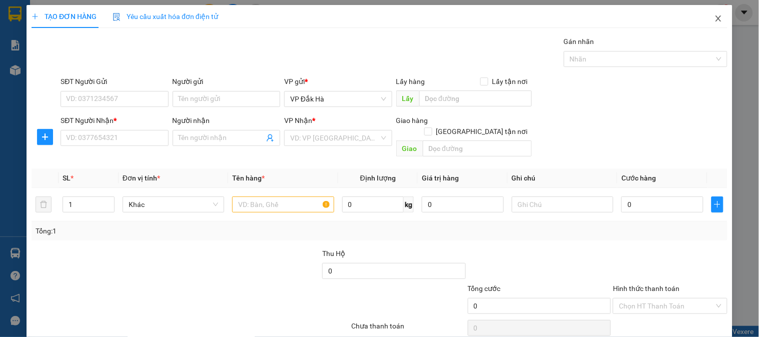
click at [705, 20] on span "Close" at bounding box center [719, 19] width 28 height 28
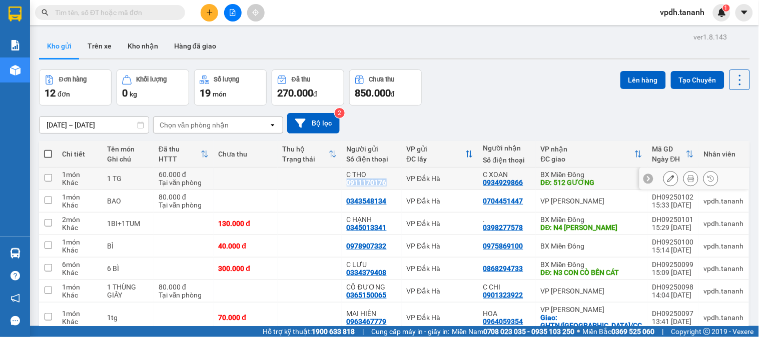
drag, startPoint x: 369, startPoint y: 184, endPoint x: 408, endPoint y: 187, distance: 39.7
click at [402, 187] on td "C THO 0911170176" at bounding box center [372, 179] width 60 height 23
checkbox input "true"
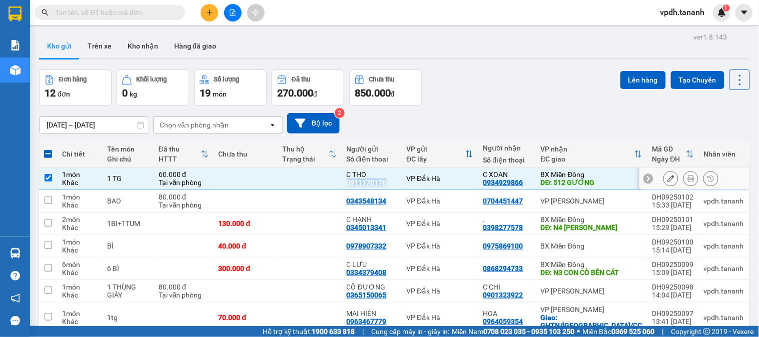
copy div "0911170176"
click at [208, 10] on icon "plus" at bounding box center [209, 12] width 7 height 7
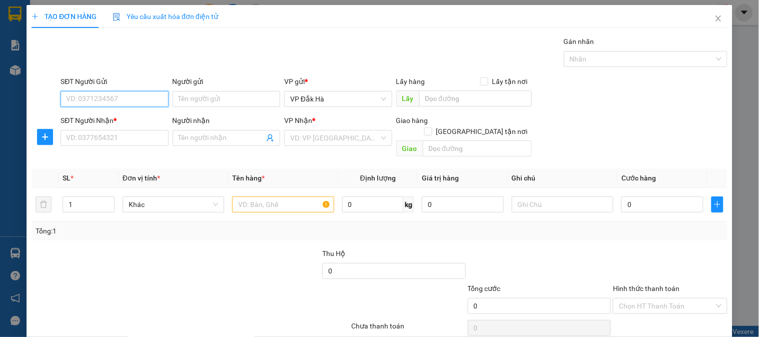
paste input "0911170176"
type input "0911170176"
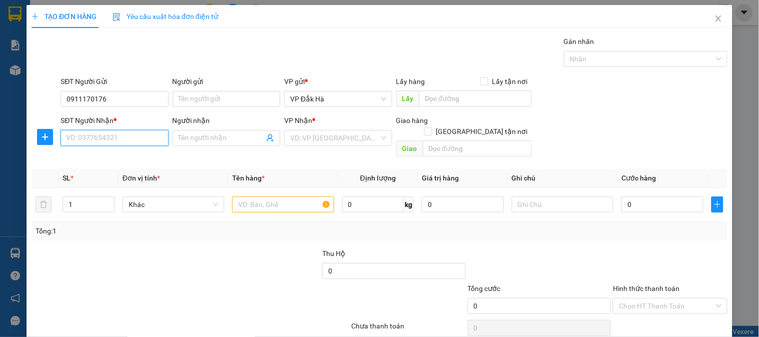
click at [131, 138] on input "SĐT Người Nhận *" at bounding box center [115, 138] width 108 height 16
click at [118, 156] on div "0934929866 - C XOAN" at bounding box center [113, 158] width 95 height 11
type input "0934929866"
type input "C XOAN"
type input "512 GƯƠNG"
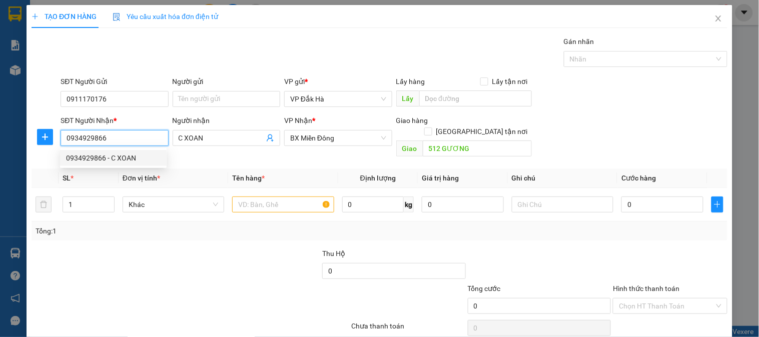
type input "60.000"
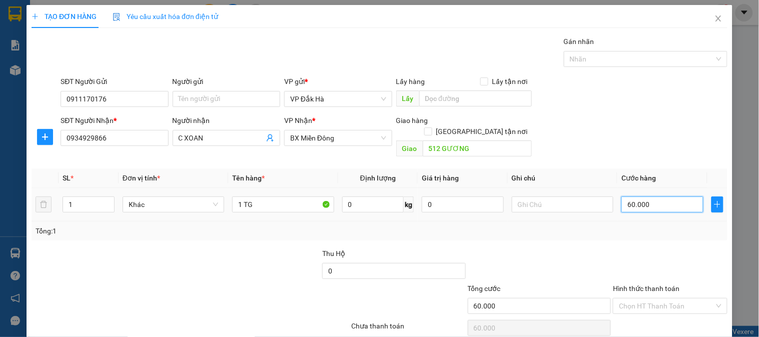
click at [643, 197] on input "60.000" at bounding box center [663, 205] width 82 height 16
type input "5"
type input "50"
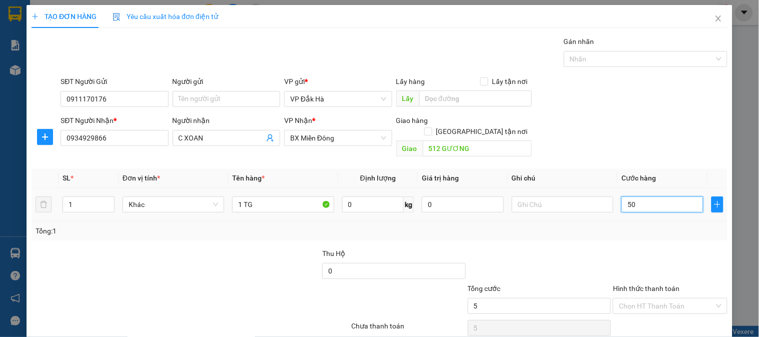
type input "50"
type input "50.000"
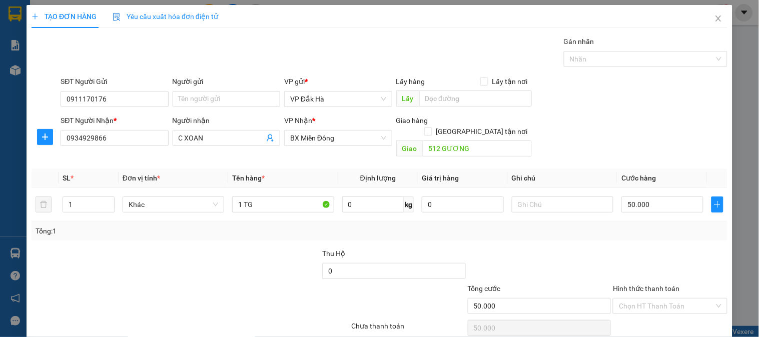
click at [600, 226] on div "Tổng: 1" at bounding box center [380, 231] width 688 height 11
click at [543, 197] on input "text" at bounding box center [563, 205] width 102 height 16
type input "g"
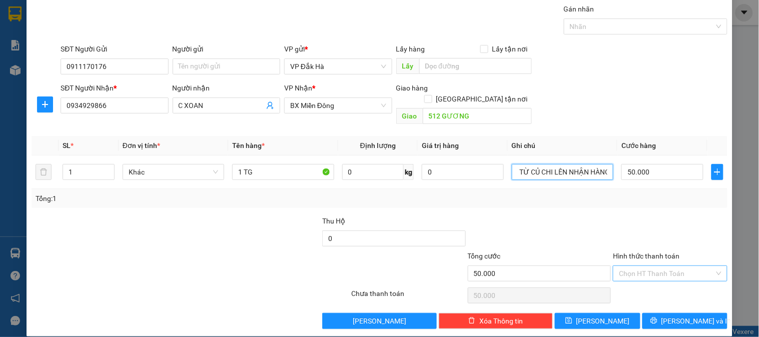
type input "GỌI TRƯỚC 2 TIẾNG,KHÁCH TỪ CỦ CHI LÊN NHẬN HÀNG"
click at [661, 267] on input "Hình thức thanh toán" at bounding box center [666, 273] width 95 height 15
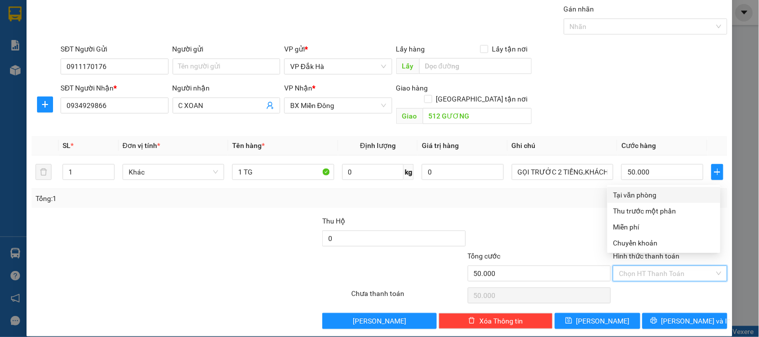
click at [652, 199] on div "Tại văn phòng" at bounding box center [664, 195] width 101 height 11
type input "0"
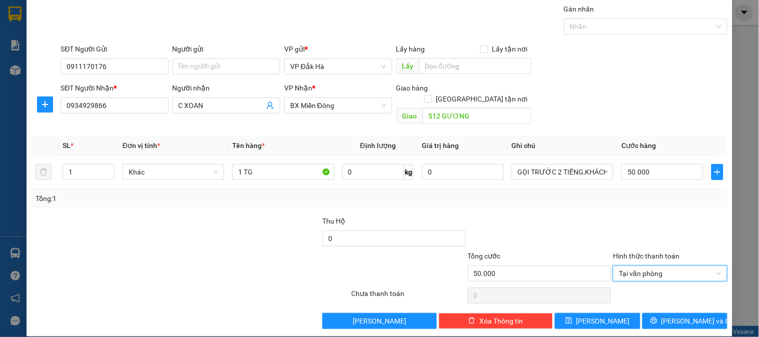
click at [560, 217] on div at bounding box center [540, 233] width 146 height 35
click at [688, 316] on span "Lưu và In" at bounding box center [697, 321] width 70 height 11
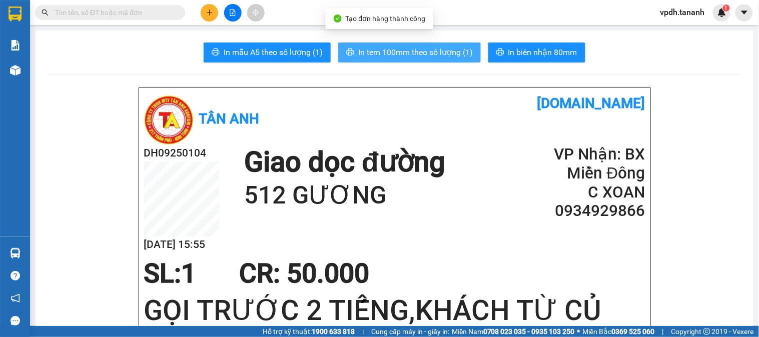
click at [419, 49] on span "In tem 100mm theo số lượng (1)" at bounding box center [415, 52] width 115 height 13
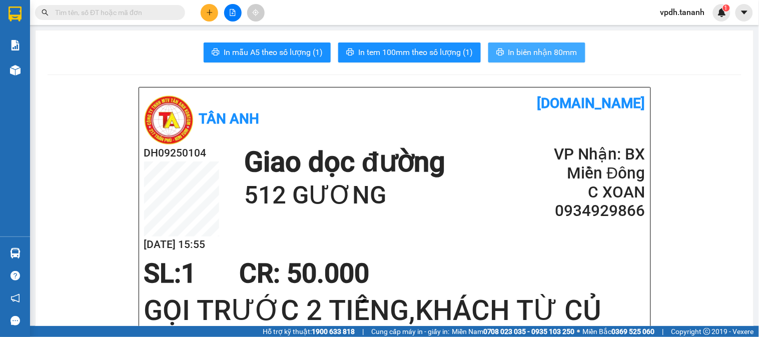
click at [526, 57] on span "In biên nhận 80mm" at bounding box center [543, 52] width 69 height 13
click at [213, 13] on button at bounding box center [210, 13] width 18 height 18
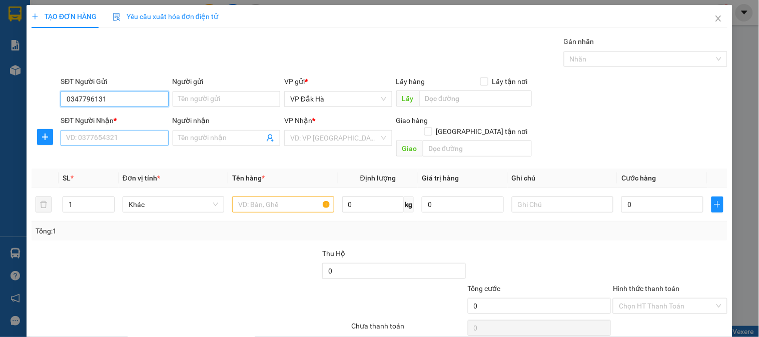
type input "0347796131"
click at [113, 136] on input "SĐT Người Nhận *" at bounding box center [115, 138] width 108 height 16
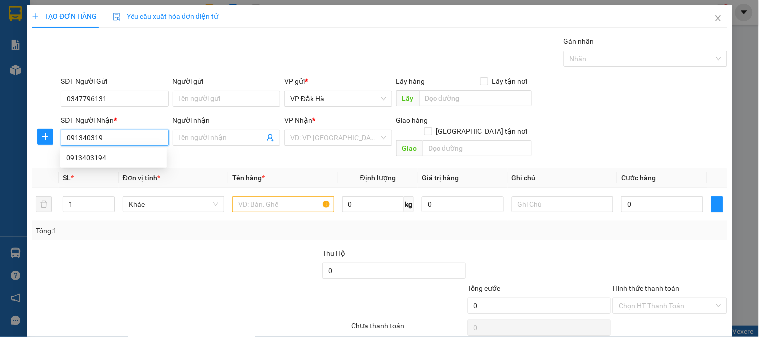
type input "0913403194"
click at [122, 158] on div "0913403194" at bounding box center [113, 158] width 95 height 11
type input "N3 CA BẾN CÁT"
type input "100.000"
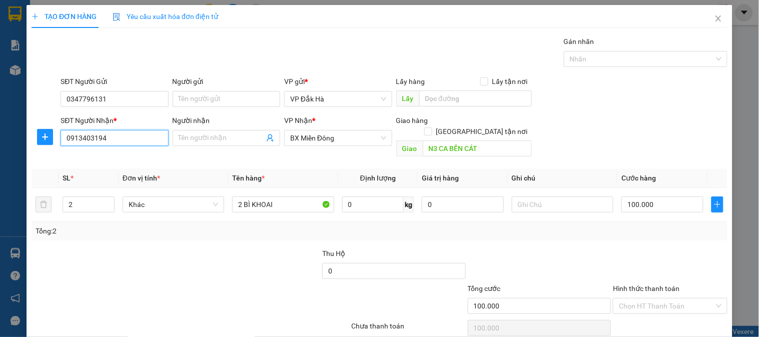
scroll to position [33, 0]
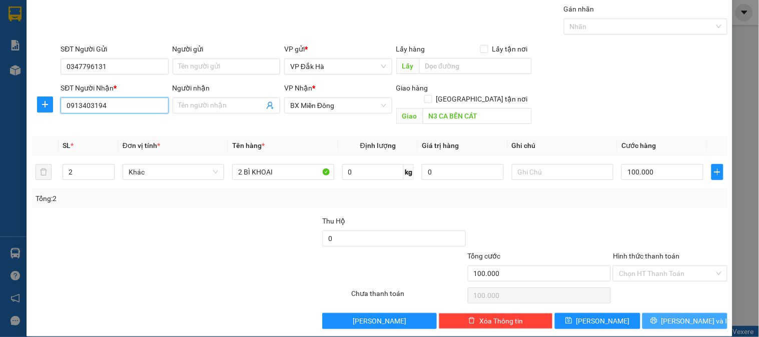
type input "0913403194"
click at [677, 316] on span "Lưu và In" at bounding box center [697, 321] width 70 height 11
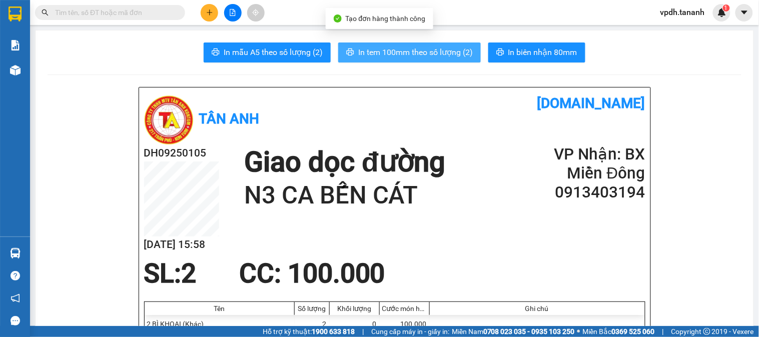
click at [441, 57] on button "In tem 100mm theo số lượng (2)" at bounding box center [409, 53] width 143 height 20
click at [439, 46] on span "In tem 100mm theo số lượng (2)" at bounding box center [415, 52] width 115 height 13
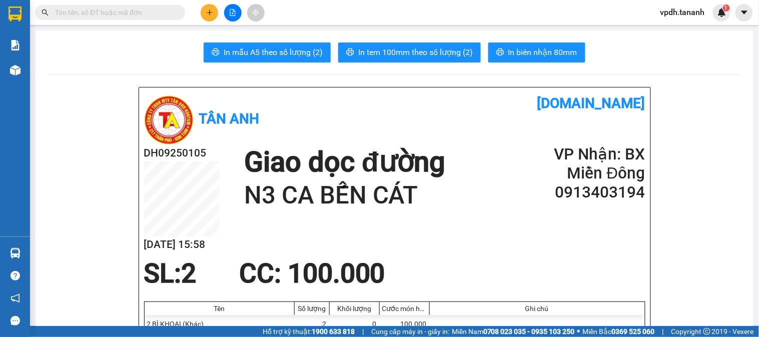
scroll to position [56, 0]
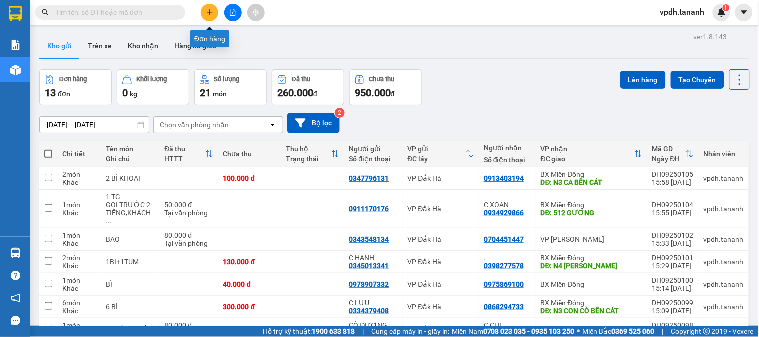
click at [215, 12] on button at bounding box center [210, 13] width 18 height 18
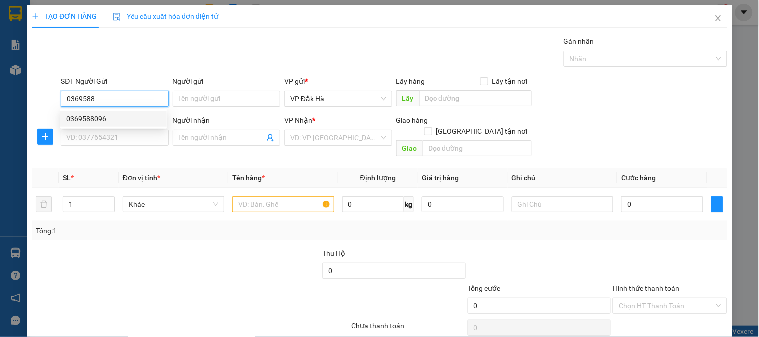
click at [121, 116] on div "0369588096" at bounding box center [113, 119] width 95 height 11
type input "0369588096"
type input "0937046077"
type input "CẦU ÔNG BỐ"
type input "200.000"
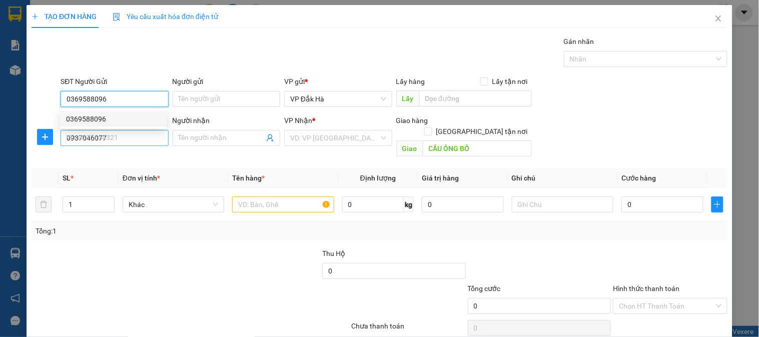
type input "200.000"
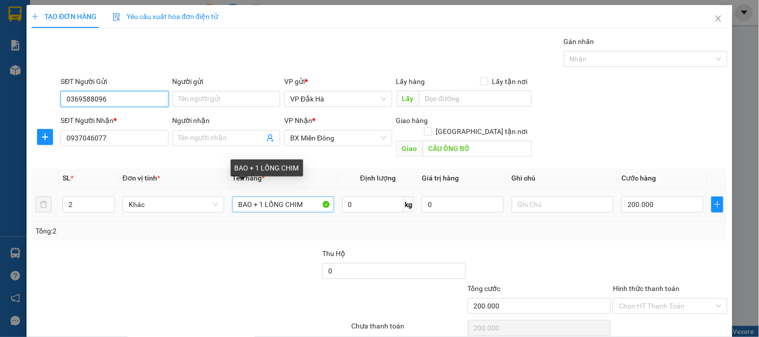
type input "0369588096"
drag, startPoint x: 294, startPoint y: 194, endPoint x: 206, endPoint y: 196, distance: 88.1
click at [208, 201] on tr "2 Khác BAO + 1 LỒNG CHIM 0 kg 0 200.000" at bounding box center [380, 205] width 696 height 34
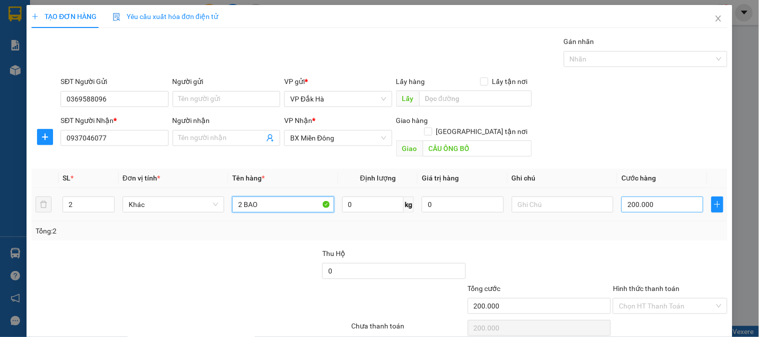
type input "2 BAO"
click at [661, 202] on input "200.000" at bounding box center [663, 205] width 82 height 16
click at [663, 197] on input "200.000" at bounding box center [663, 205] width 82 height 16
type input "1"
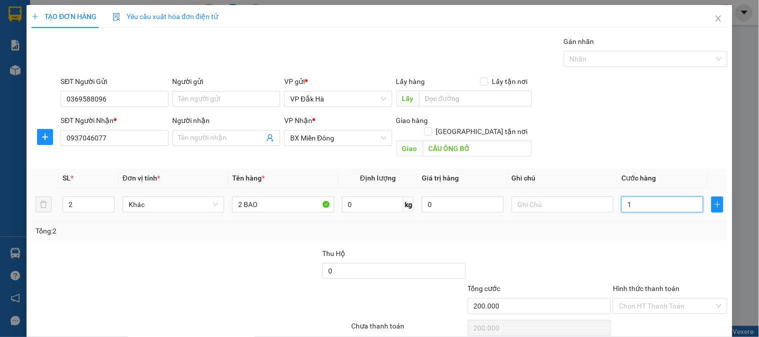
type input "1"
type input "18"
type input "180"
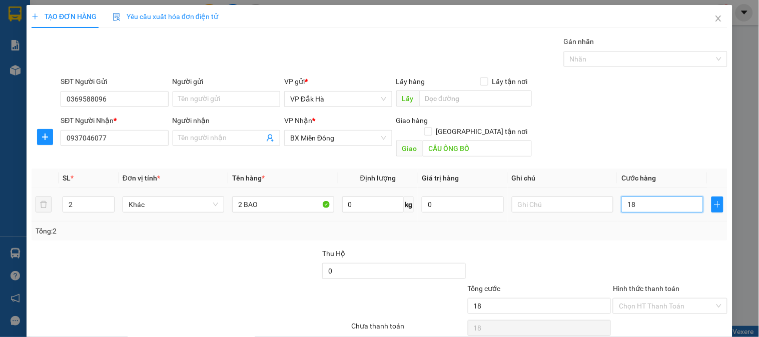
type input "180"
type input "180.000"
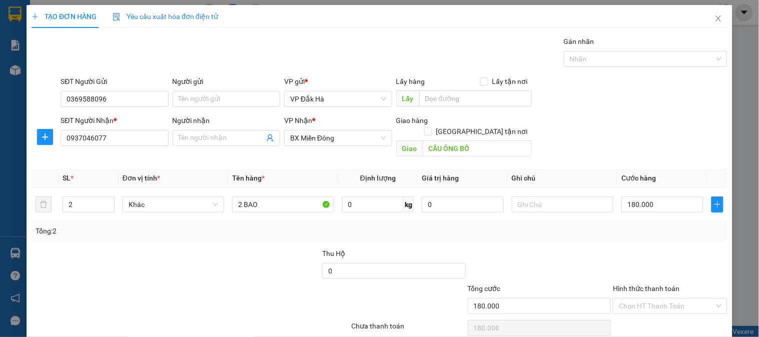
click at [639, 234] on div "Transit Pickup Surcharge Ids Transit Deliver Surcharge Ids Transit Deliver Surc…" at bounding box center [380, 199] width 696 height 326
click at [652, 299] on input "Hình thức thanh toán" at bounding box center [666, 306] width 95 height 15
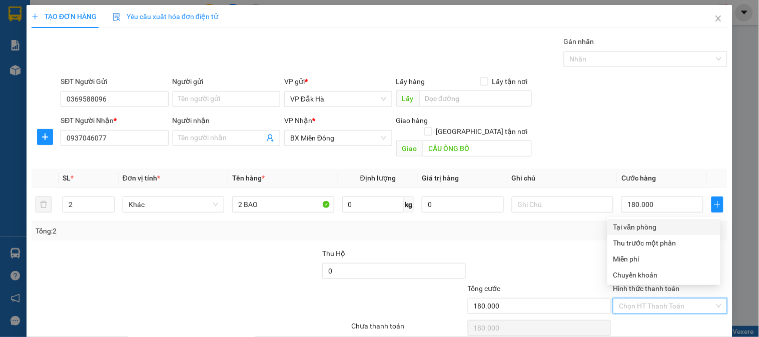
click at [631, 227] on div "Tại văn phòng" at bounding box center [664, 227] width 101 height 11
type input "0"
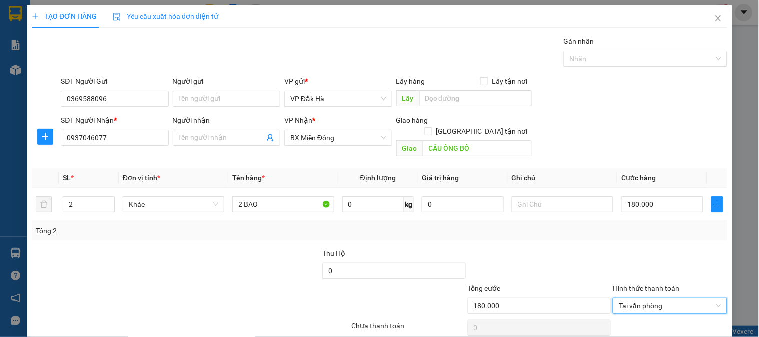
scroll to position [33, 0]
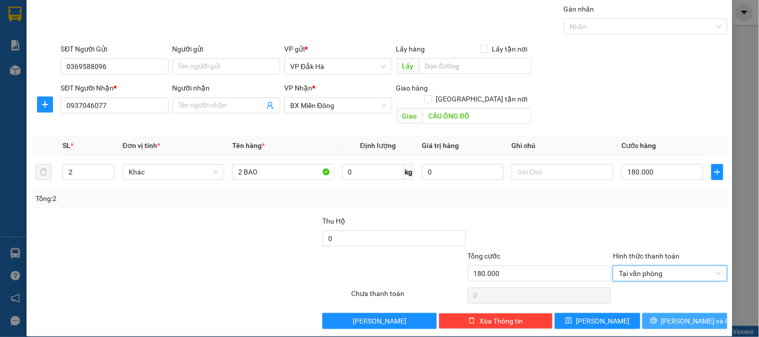
click at [689, 316] on span "[PERSON_NAME] và In" at bounding box center [697, 321] width 70 height 11
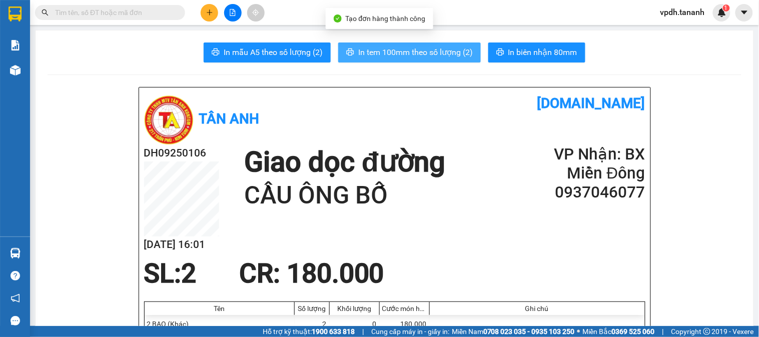
click at [425, 54] on span "In tem 100mm theo số lượng (2)" at bounding box center [415, 52] width 115 height 13
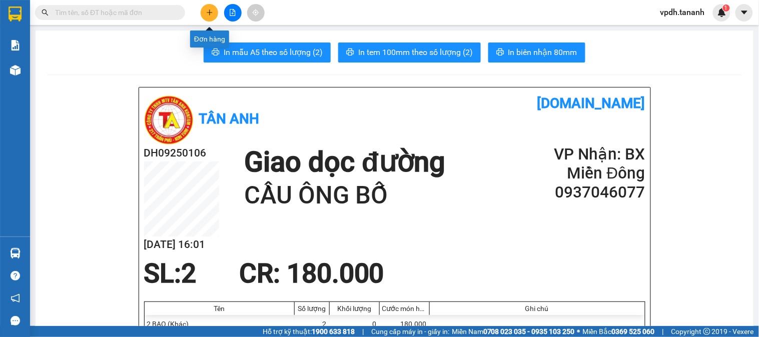
click at [206, 13] on icon "plus" at bounding box center [209, 12] width 7 height 7
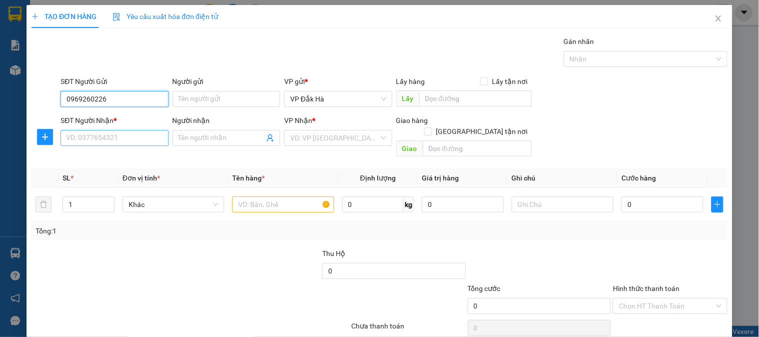
type input "0969260226"
click at [131, 131] on input "SĐT Người Nhận *" at bounding box center [115, 138] width 108 height 16
type input "0986613041"
click at [212, 283] on div at bounding box center [133, 300] width 204 height 35
click at [297, 202] on input "text" at bounding box center [283, 205] width 102 height 16
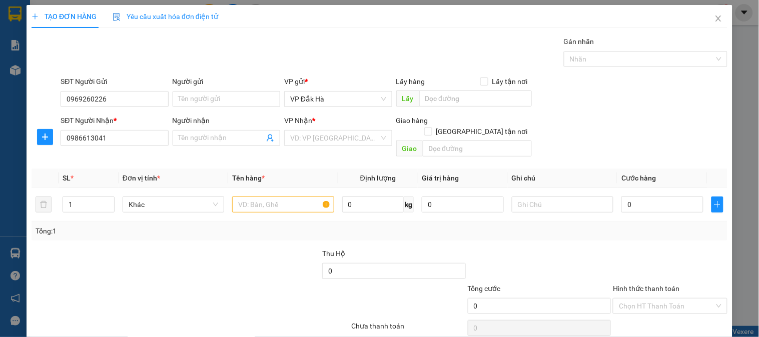
click at [167, 149] on div "SĐT Người Nhận * 0986613041" at bounding box center [115, 138] width 112 height 46
click at [337, 143] on input "search" at bounding box center [334, 138] width 89 height 15
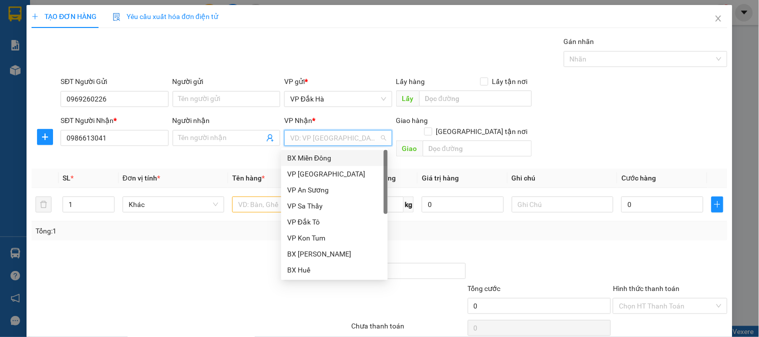
click at [322, 159] on div "BX Miền Đông" at bounding box center [334, 158] width 95 height 11
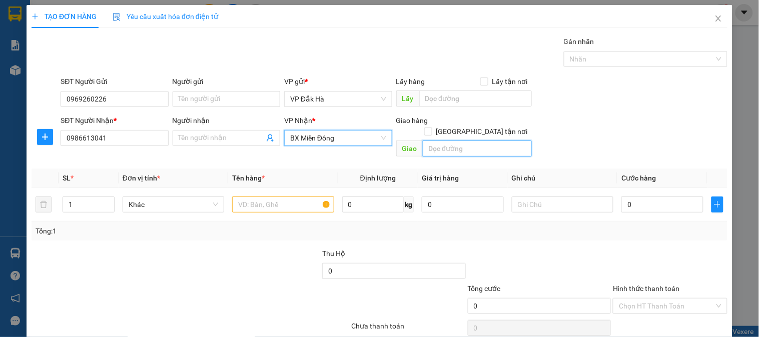
click at [485, 142] on input "text" at bounding box center [477, 149] width 109 height 16
type input "GHTN/Q12/CC"
click at [486, 126] on span "[GEOGRAPHIC_DATA] tận nơi" at bounding box center [482, 131] width 100 height 11
click at [431, 128] on input "[GEOGRAPHIC_DATA] tận nơi" at bounding box center [427, 131] width 7 height 7
checkbox input "true"
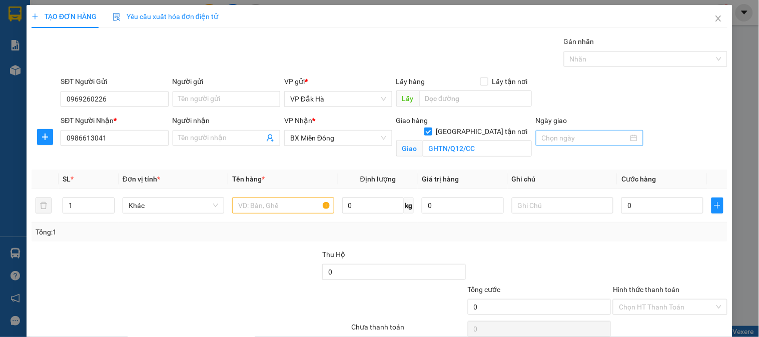
click at [626, 141] on div at bounding box center [590, 138] width 96 height 11
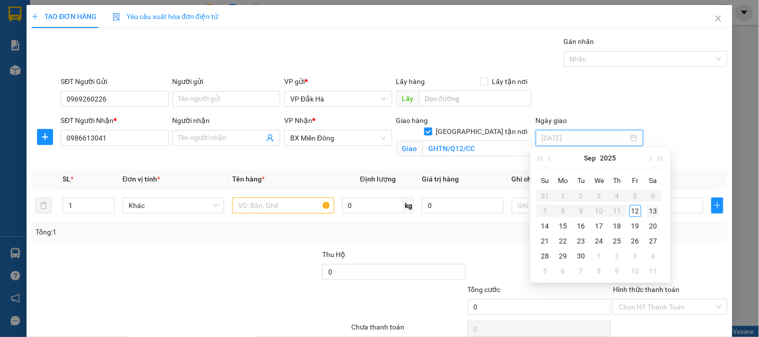
type input "[DATE]"
click at [651, 209] on div "13" at bounding box center [654, 211] width 12 height 12
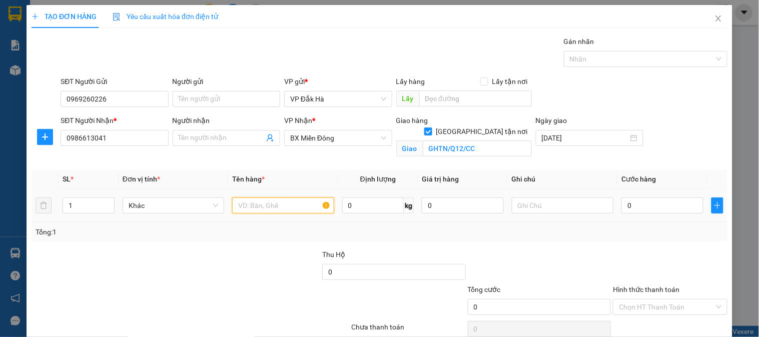
click at [307, 208] on input "text" at bounding box center [283, 206] width 102 height 16
type input "THÙNG"
click at [626, 203] on input "0" at bounding box center [663, 206] width 82 height 16
type input "4"
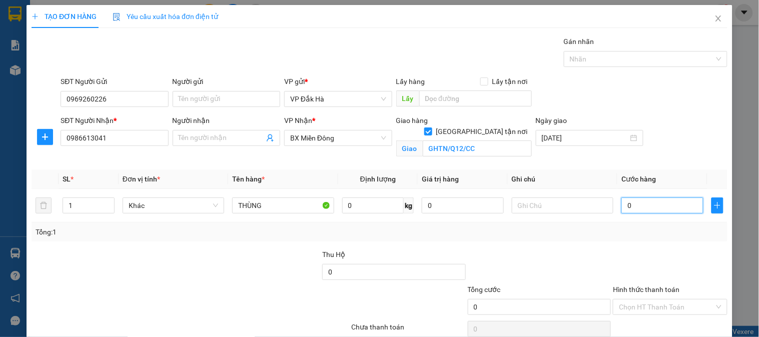
type input "4"
type input "40"
click at [577, 241] on div "Tổng: 1" at bounding box center [380, 232] width 696 height 19
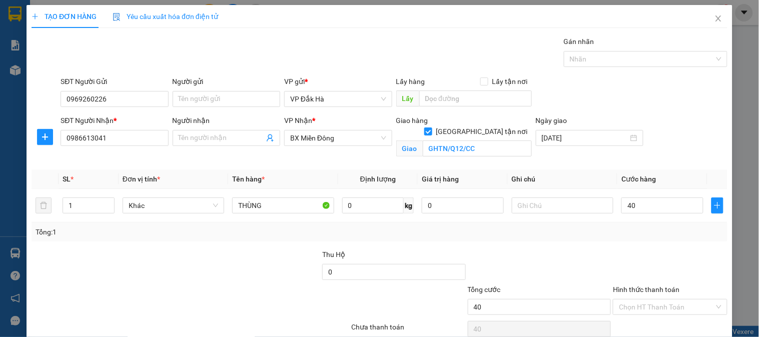
type input "40.000"
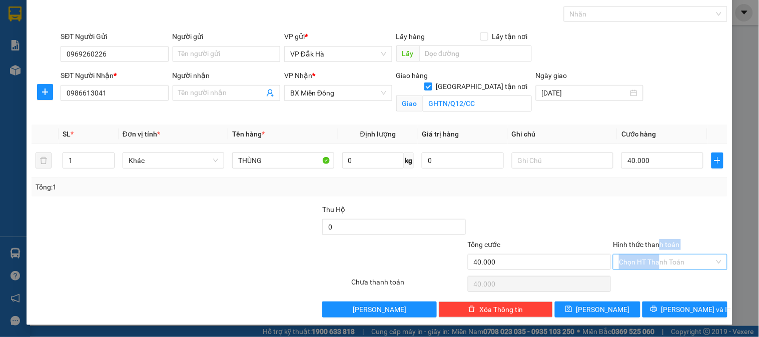
click at [654, 254] on div "Hình thức thanh toán Chọn HT Thanh Toán" at bounding box center [670, 256] width 114 height 35
click at [665, 263] on input "Hình thức thanh toán" at bounding box center [666, 262] width 95 height 15
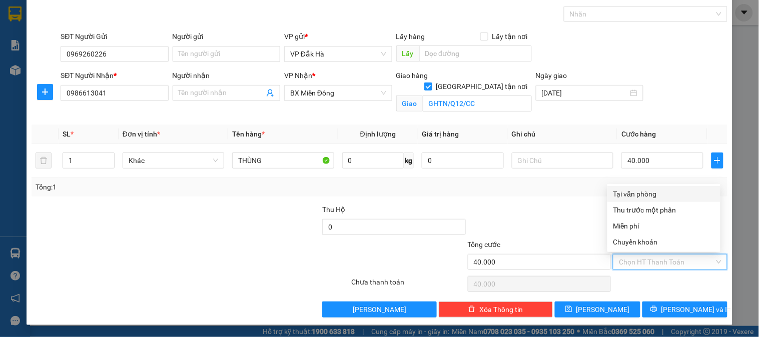
click at [649, 192] on div "Tại văn phòng" at bounding box center [664, 194] width 101 height 11
type input "0"
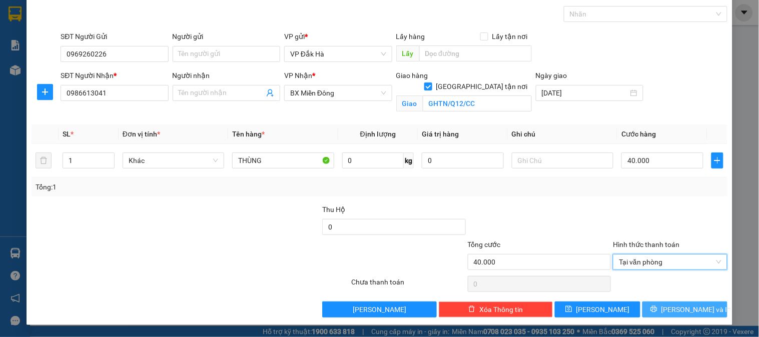
click at [688, 306] on span "Lưu và In" at bounding box center [697, 309] width 70 height 11
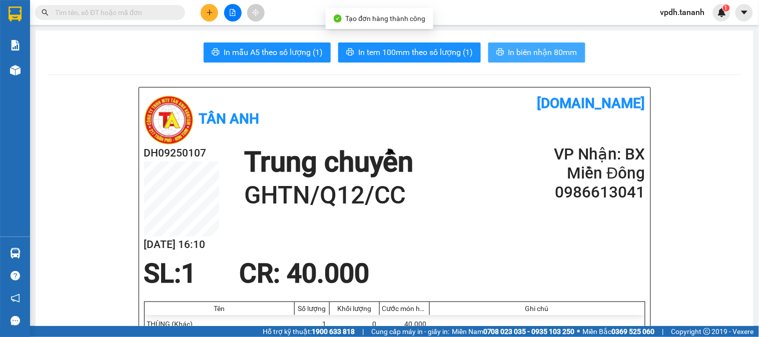
click at [529, 57] on span "In biên nhận 80mm" at bounding box center [543, 52] width 69 height 13
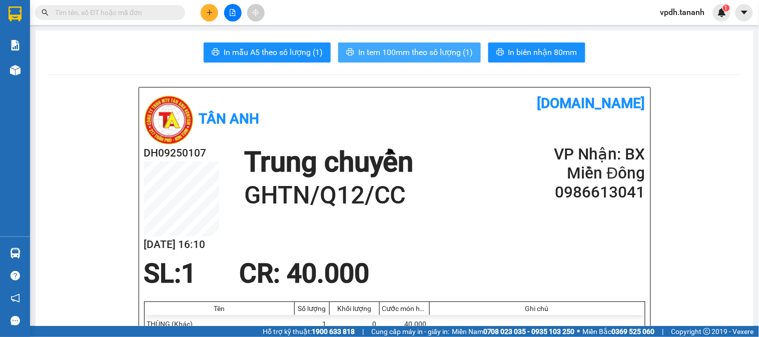
click at [426, 53] on span "In tem 100mm theo số lượng (1)" at bounding box center [415, 52] width 115 height 13
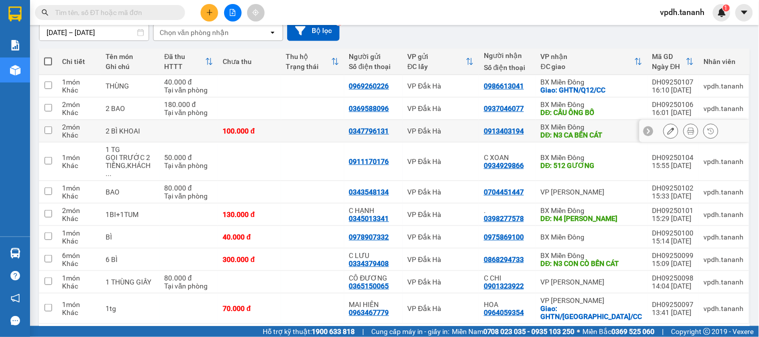
scroll to position [148, 0]
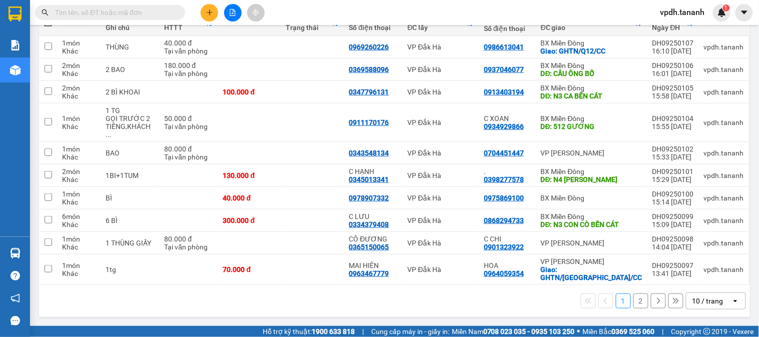
click at [634, 301] on button "2" at bounding box center [641, 301] width 15 height 15
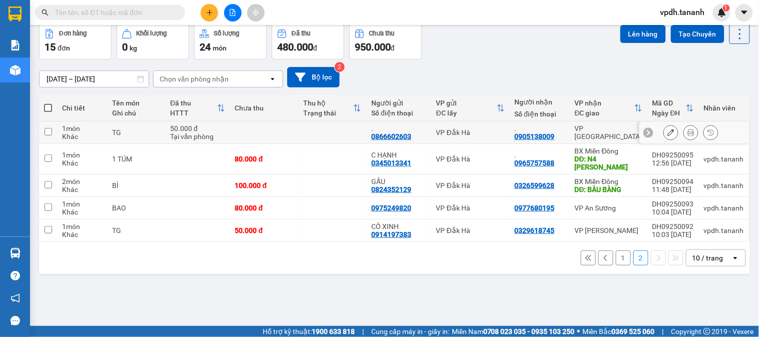
click at [566, 131] on td ". 0905138009" at bounding box center [540, 133] width 60 height 23
checkbox input "true"
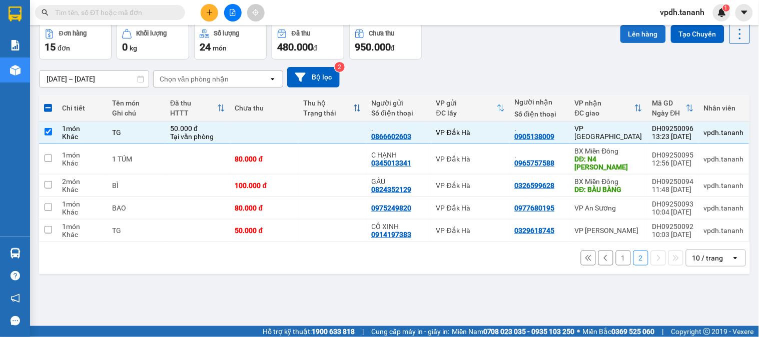
click at [638, 37] on button "Lên hàng" at bounding box center [644, 34] width 46 height 18
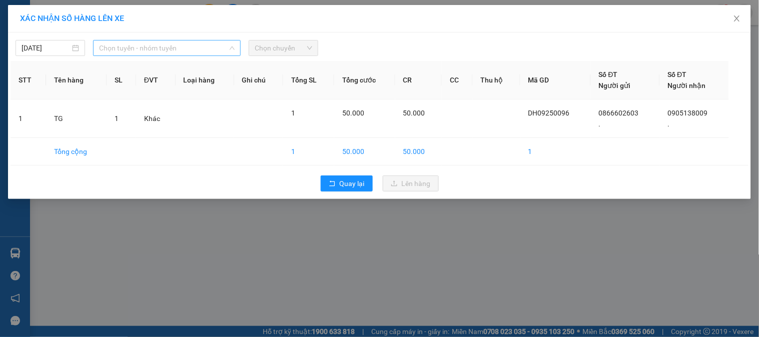
click at [118, 49] on span "Chọn tuyến - nhóm tuyến" at bounding box center [167, 48] width 136 height 15
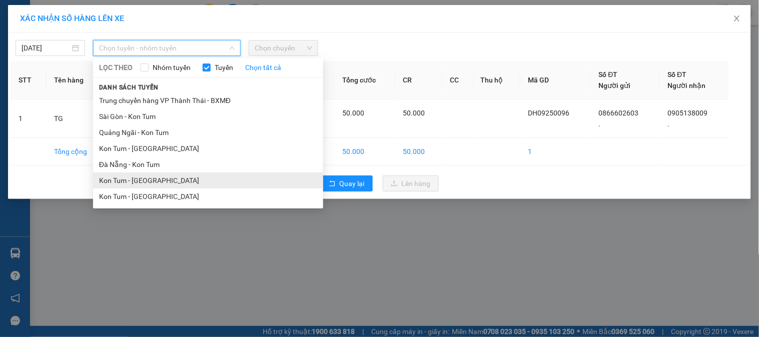
click at [162, 176] on li "Kon Tum - [GEOGRAPHIC_DATA]" at bounding box center [208, 181] width 230 height 16
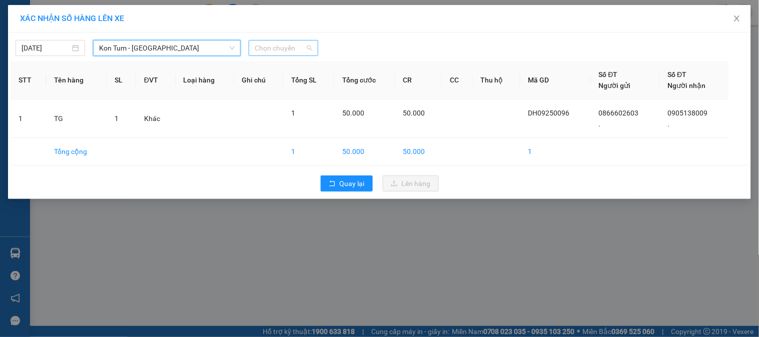
click at [286, 51] on span "Chọn chuyến" at bounding box center [284, 48] width 58 height 15
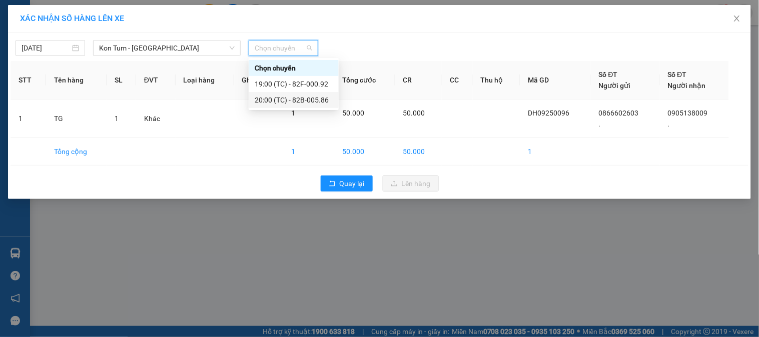
click at [292, 95] on div "20:00 (TC) - 82B-005.86" at bounding box center [294, 100] width 78 height 11
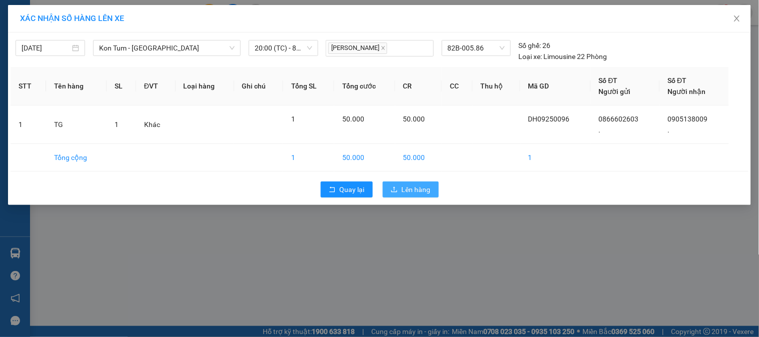
click at [422, 187] on span "Lên hàng" at bounding box center [416, 189] width 29 height 11
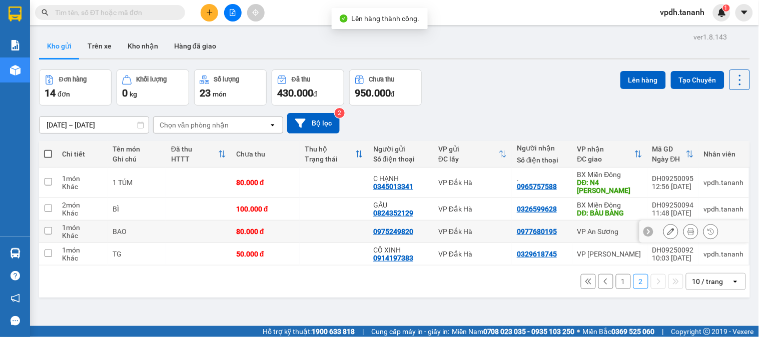
click at [591, 228] on div "VP An Sương" at bounding box center [610, 232] width 65 height 8
checkbox input "true"
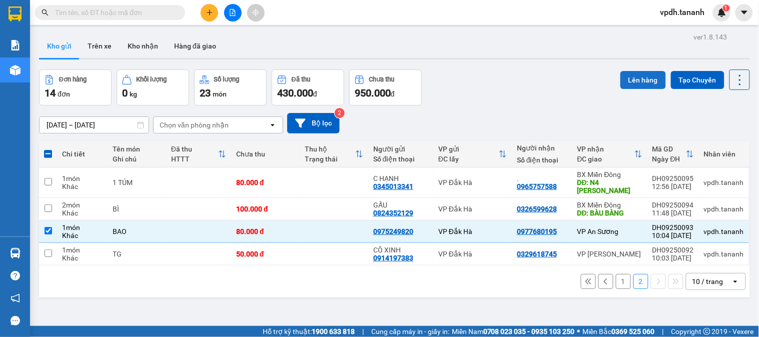
click at [642, 75] on button "Lên hàng" at bounding box center [644, 80] width 46 height 18
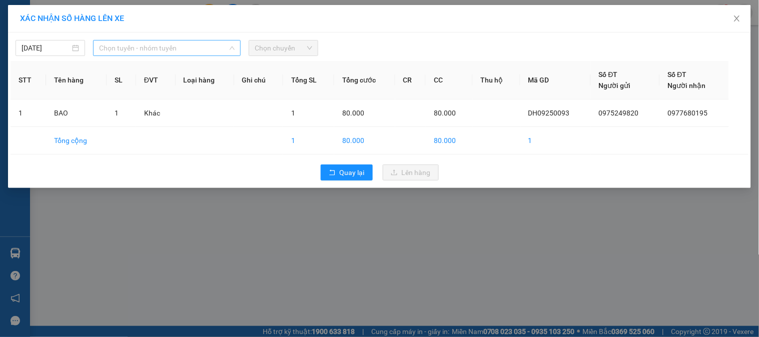
click at [142, 52] on span "Chọn tuyến - nhóm tuyến" at bounding box center [167, 48] width 136 height 15
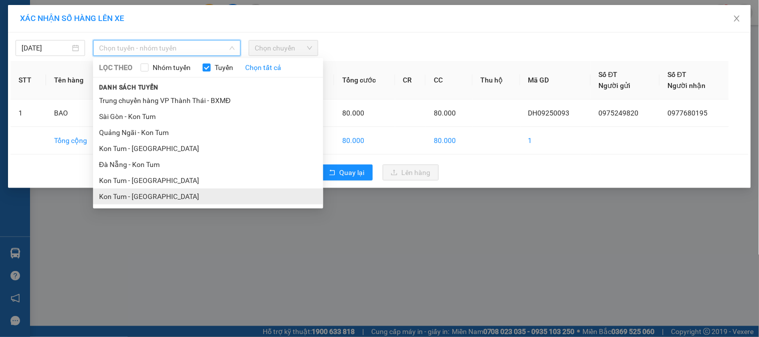
click at [155, 193] on li "Kon Tum - [GEOGRAPHIC_DATA]" at bounding box center [208, 197] width 230 height 16
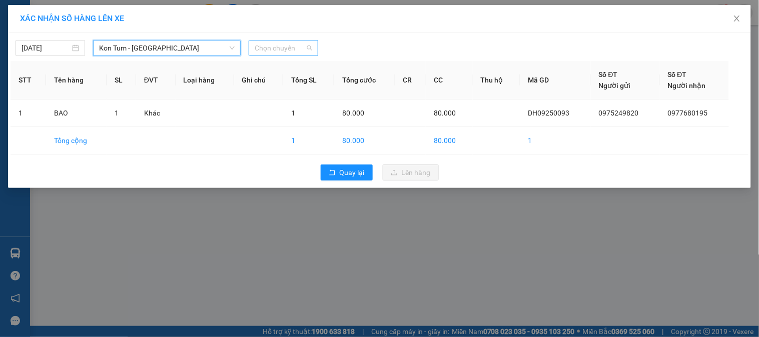
drag, startPoint x: 277, startPoint y: 55, endPoint x: 272, endPoint y: 56, distance: 5.0
click at [277, 54] on span "Chọn chuyến" at bounding box center [284, 48] width 58 height 15
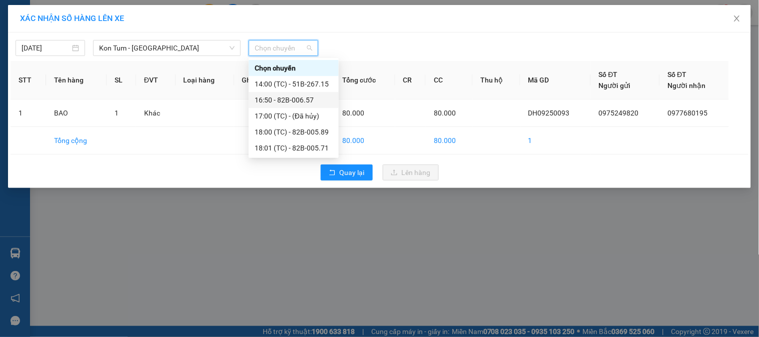
click at [297, 97] on div "16:50 - 82B-006.57" at bounding box center [294, 100] width 78 height 11
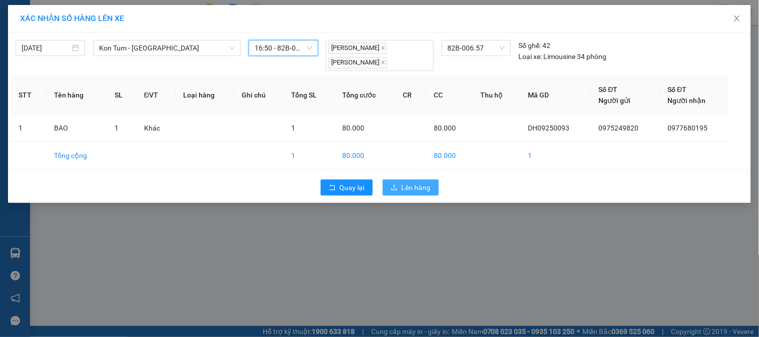
click at [413, 188] on span "Lên hàng" at bounding box center [416, 187] width 29 height 11
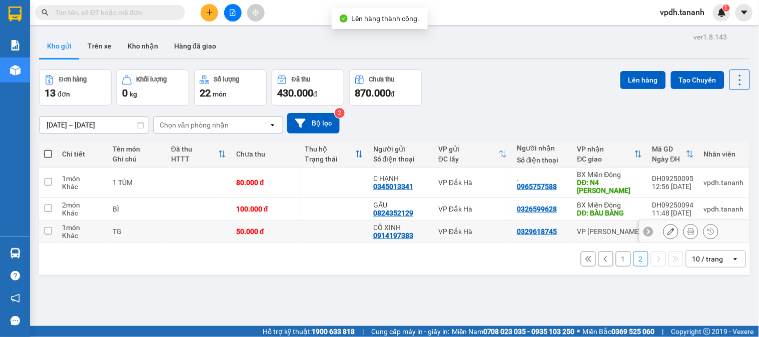
click at [451, 228] on div "VP Đắk Hà" at bounding box center [472, 232] width 69 height 8
checkbox input "true"
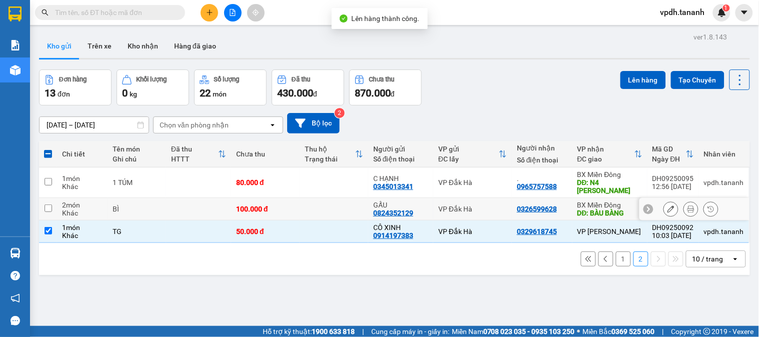
click at [456, 206] on td "VP Đắk Hà" at bounding box center [472, 209] width 79 height 23
checkbox input "true"
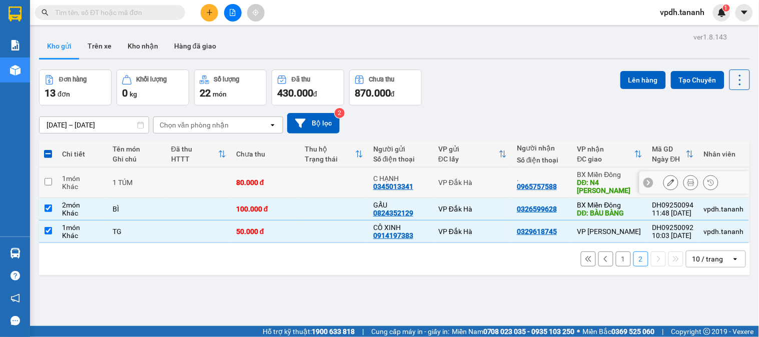
click at [471, 179] on div "VP Đắk Hà" at bounding box center [472, 183] width 69 height 8
checkbox input "true"
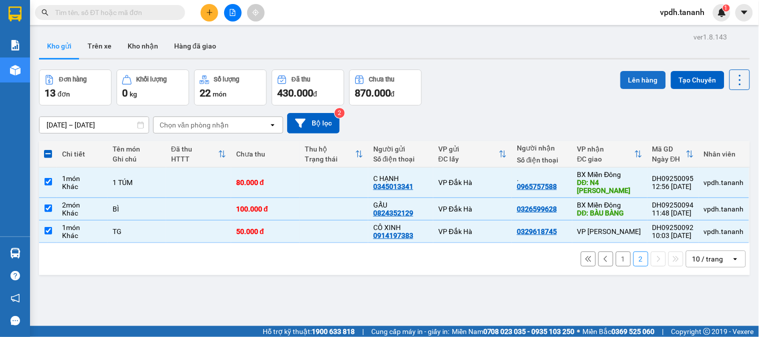
click at [628, 77] on button "Lên hàng" at bounding box center [644, 80] width 46 height 18
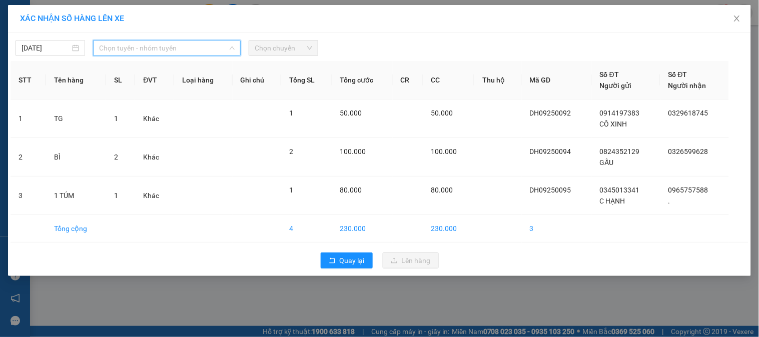
click at [166, 56] on input "search" at bounding box center [163, 48] width 129 height 15
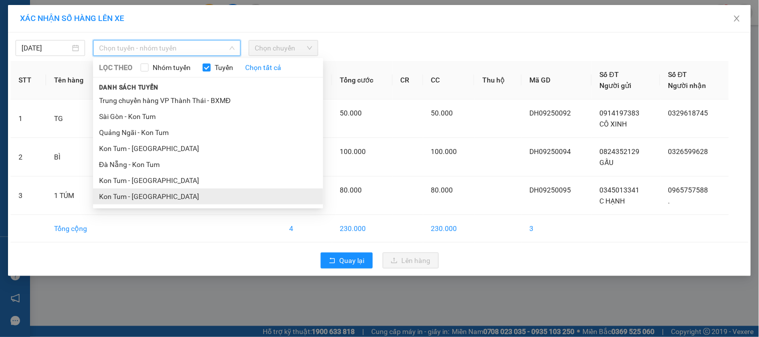
click at [164, 197] on li "Kon Tum - [GEOGRAPHIC_DATA]" at bounding box center [208, 197] width 230 height 16
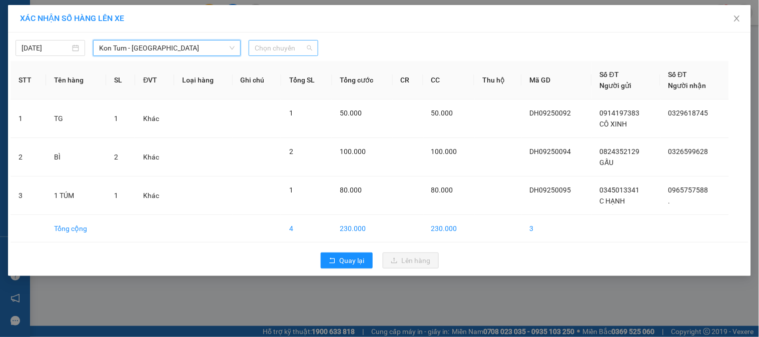
click at [275, 53] on span "Chọn chuyến" at bounding box center [284, 48] width 58 height 15
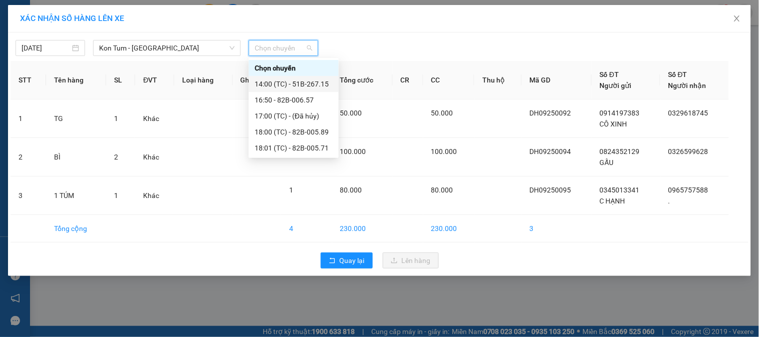
click at [299, 83] on div "14:00 (TC) - 51B-267.15" at bounding box center [294, 84] width 78 height 11
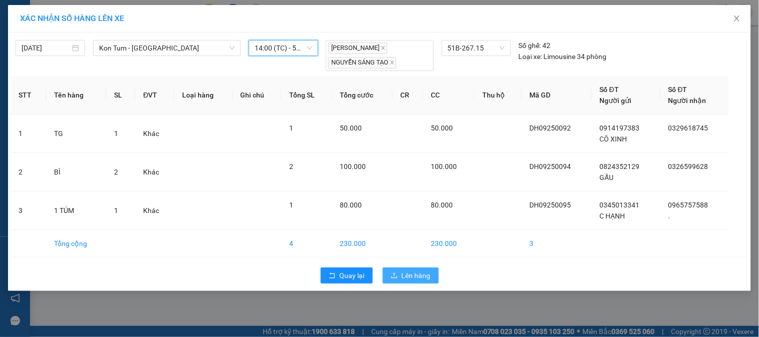
click at [420, 272] on span "Lên hàng" at bounding box center [416, 275] width 29 height 11
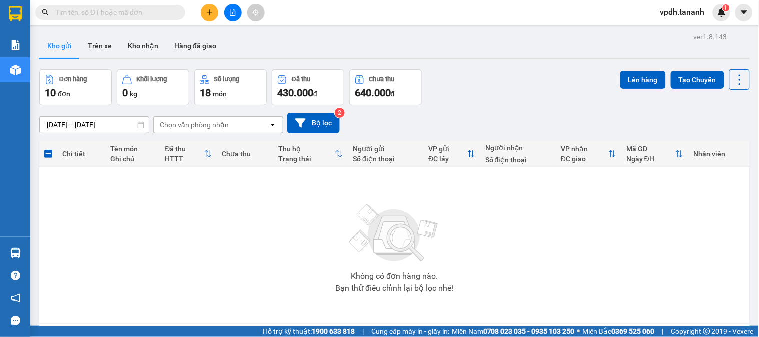
scroll to position [46, 0]
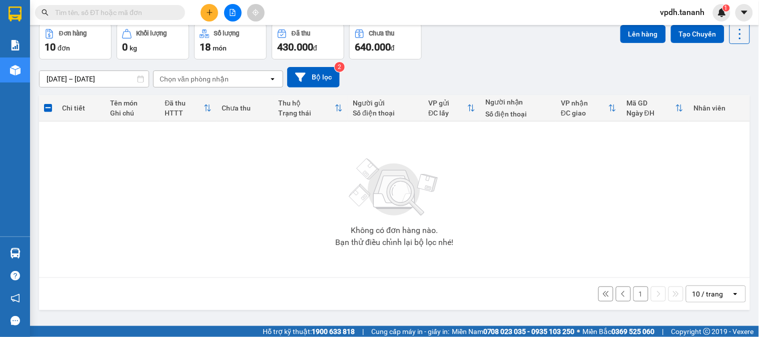
click at [634, 302] on button "1" at bounding box center [641, 294] width 15 height 15
click at [0, 0] on div "Đang tải dữ liệu" at bounding box center [0, 0] width 0 height 0
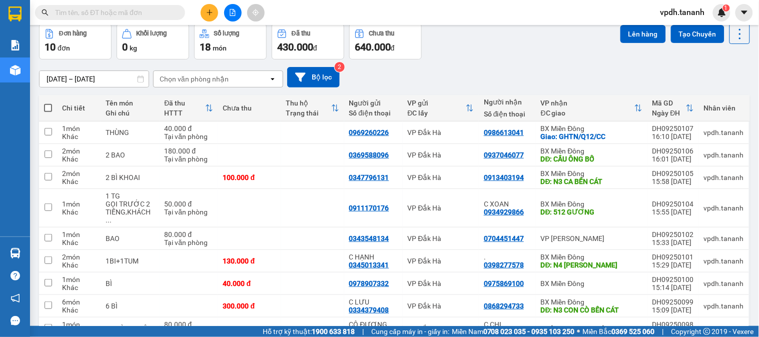
click at [47, 108] on span at bounding box center [48, 108] width 8 height 8
click at [48, 103] on input "checkbox" at bounding box center [48, 103] width 0 height 0
checkbox input "true"
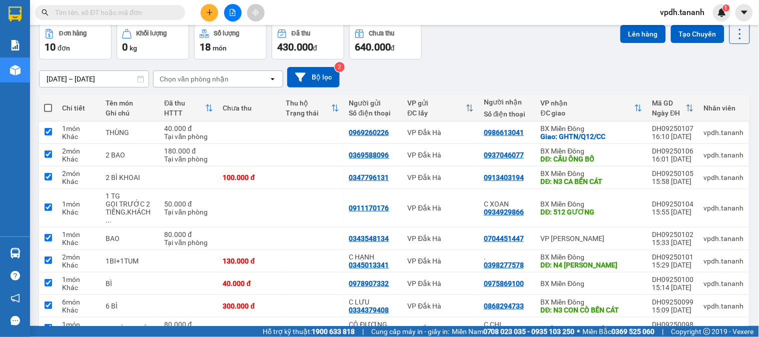
checkbox input "true"
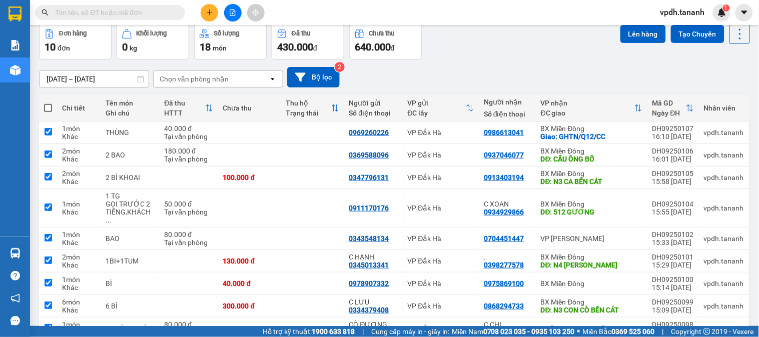
checkbox input "true"
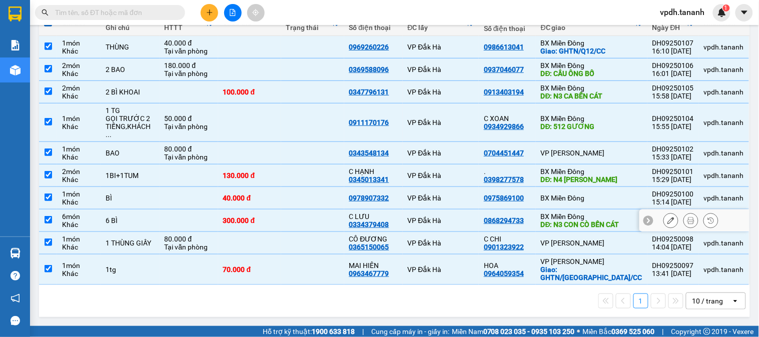
scroll to position [0, 0]
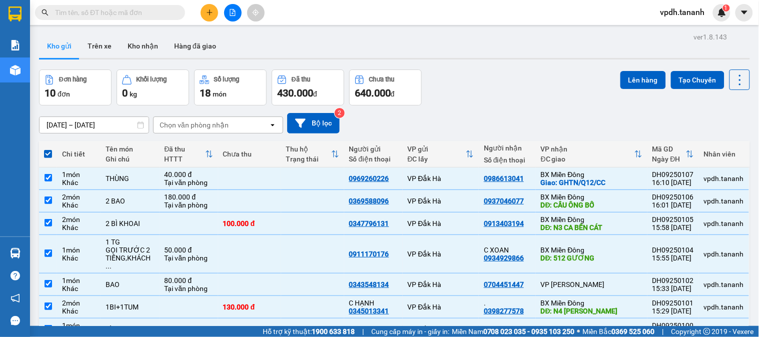
click at [646, 91] on div "Lên hàng Tạo Chuyến" at bounding box center [686, 88] width 130 height 36
click at [642, 87] on button "Lên hàng" at bounding box center [644, 80] width 46 height 18
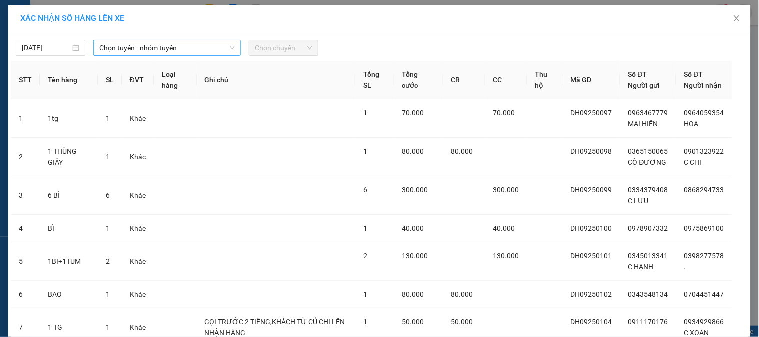
click at [103, 42] on span "Chọn tuyến - nhóm tuyến" at bounding box center [167, 48] width 136 height 15
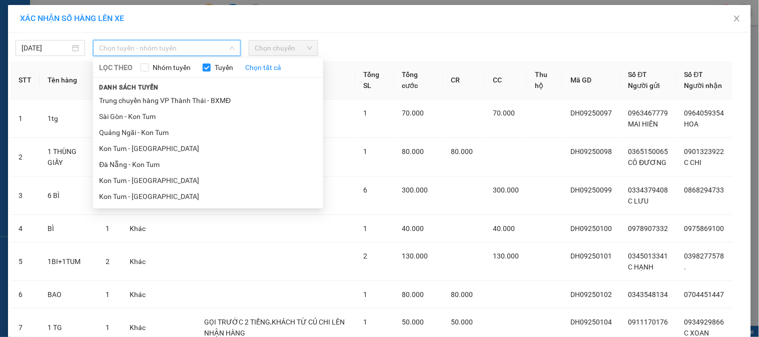
drag, startPoint x: 141, startPoint y: 197, endPoint x: 247, endPoint y: 91, distance: 150.4
click at [142, 197] on li "Kon Tum - [GEOGRAPHIC_DATA]" at bounding box center [208, 197] width 230 height 16
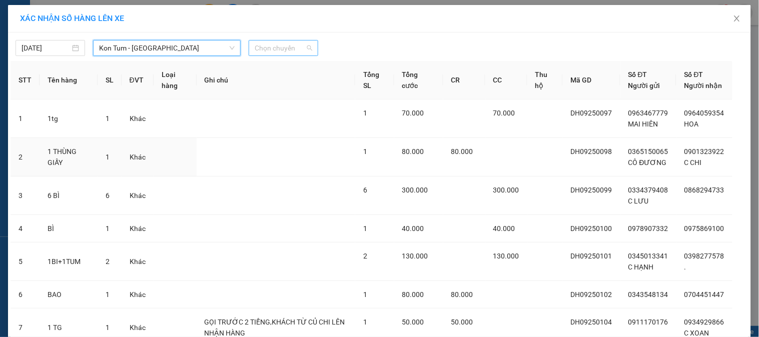
click at [282, 42] on span "Chọn chuyến" at bounding box center [284, 48] width 58 height 15
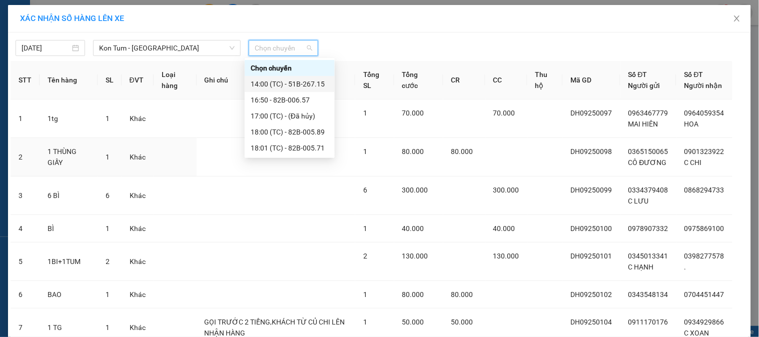
click at [315, 88] on div "14:00 (TC) - 51B-267.15" at bounding box center [290, 84] width 78 height 11
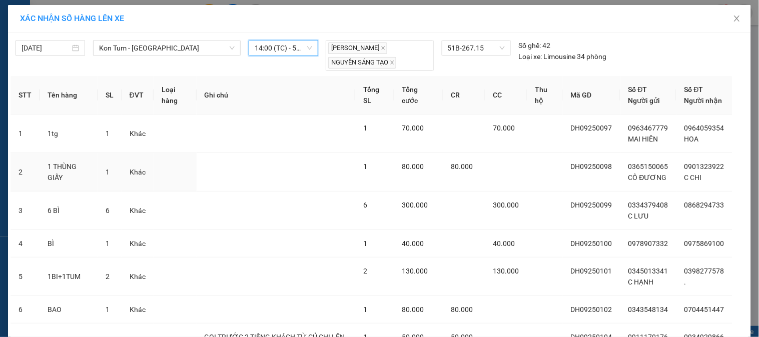
scroll to position [192, 0]
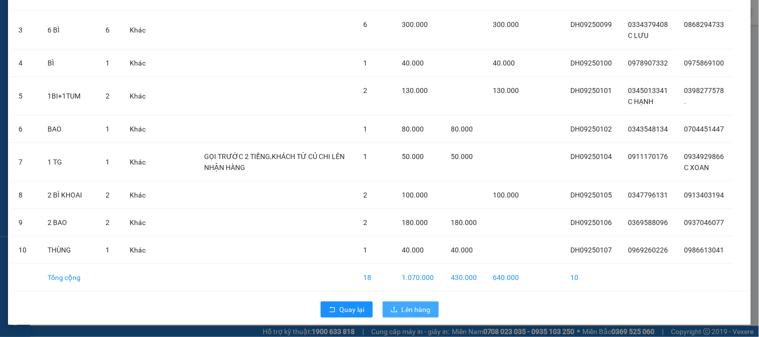
click at [396, 314] on button "Lên hàng" at bounding box center [411, 310] width 56 height 16
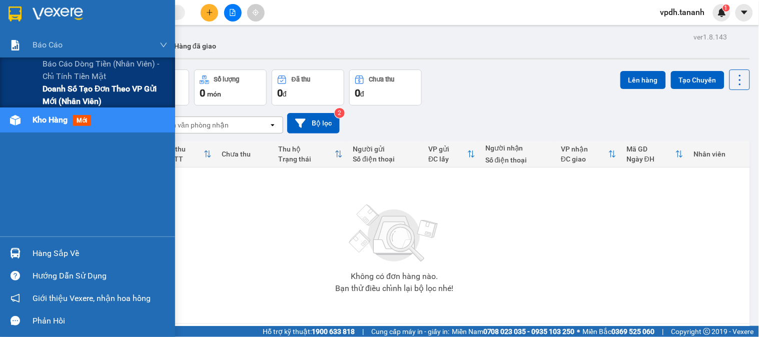
click at [96, 93] on span "Doanh số tạo đơn theo VP gửi mới (nhân viên)" at bounding box center [105, 95] width 125 height 25
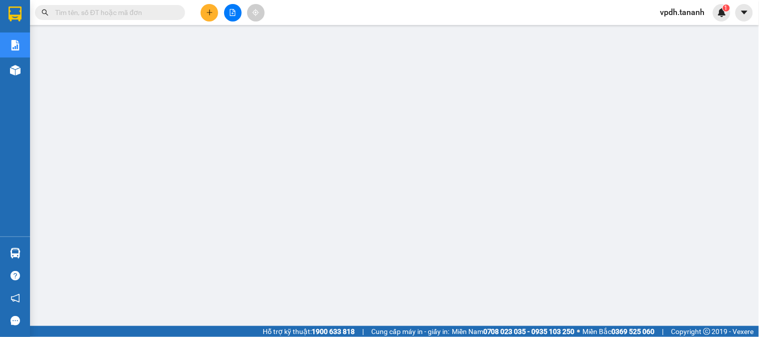
scroll to position [56, 0]
